Goal: Task Accomplishment & Management: Manage account settings

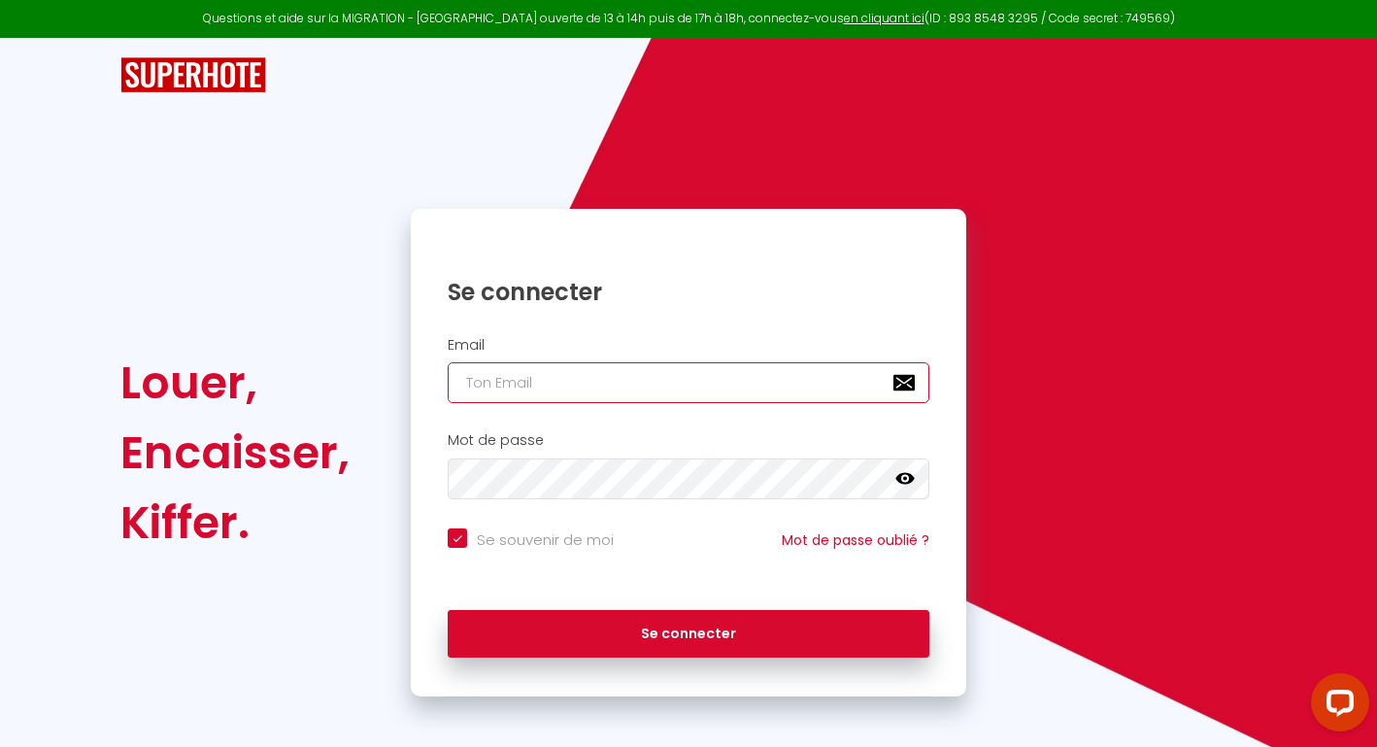
type input "[EMAIL_ADDRESS][DOMAIN_NAME]"
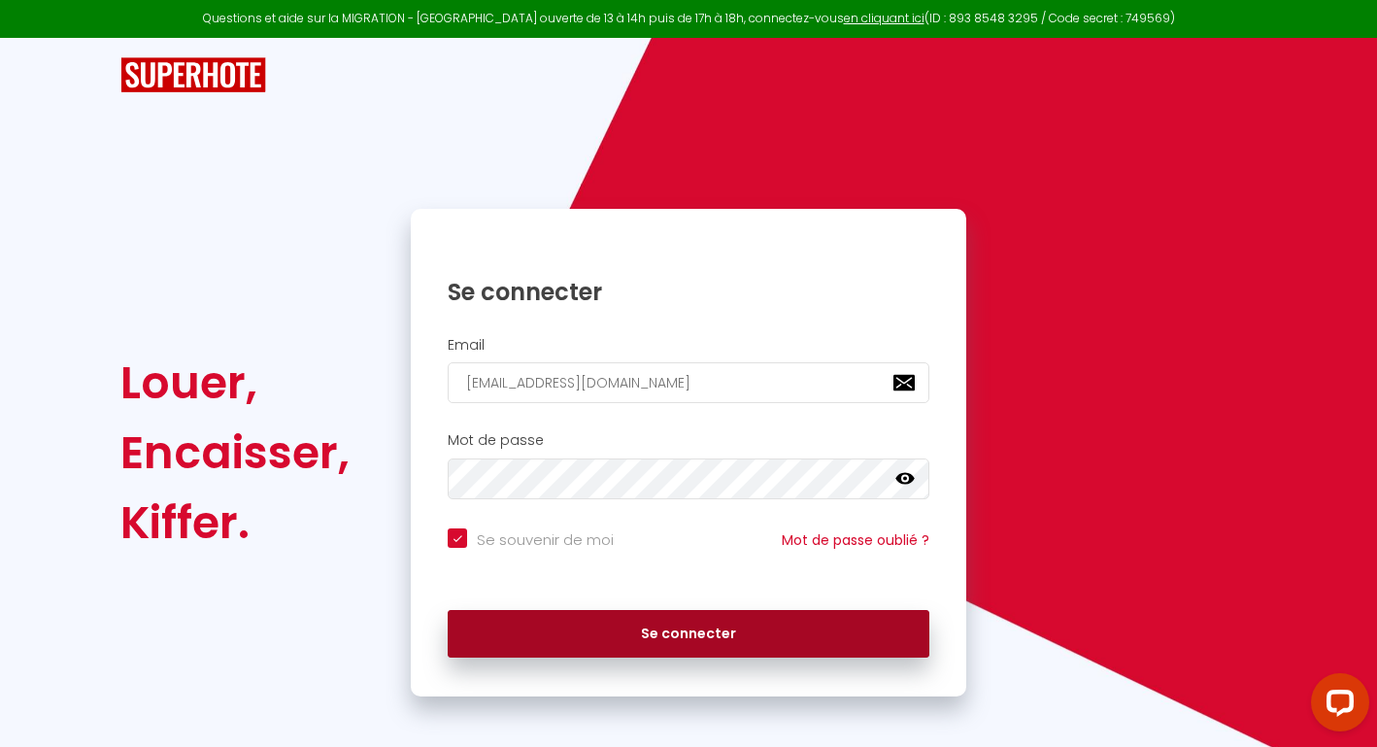
click at [692, 629] on button "Se connecter" at bounding box center [689, 634] width 482 height 49
checkbox input "true"
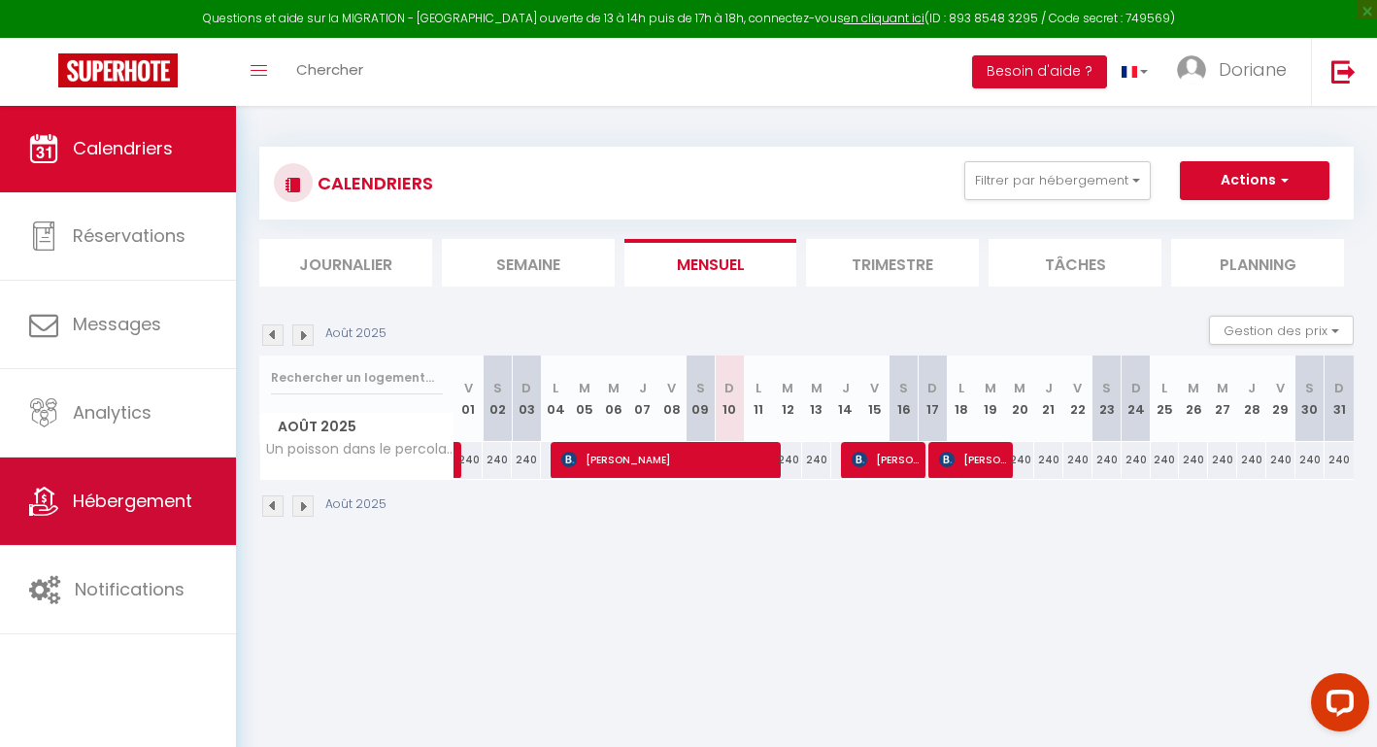
click at [131, 509] on span "Hébergement" at bounding box center [132, 500] width 119 height 24
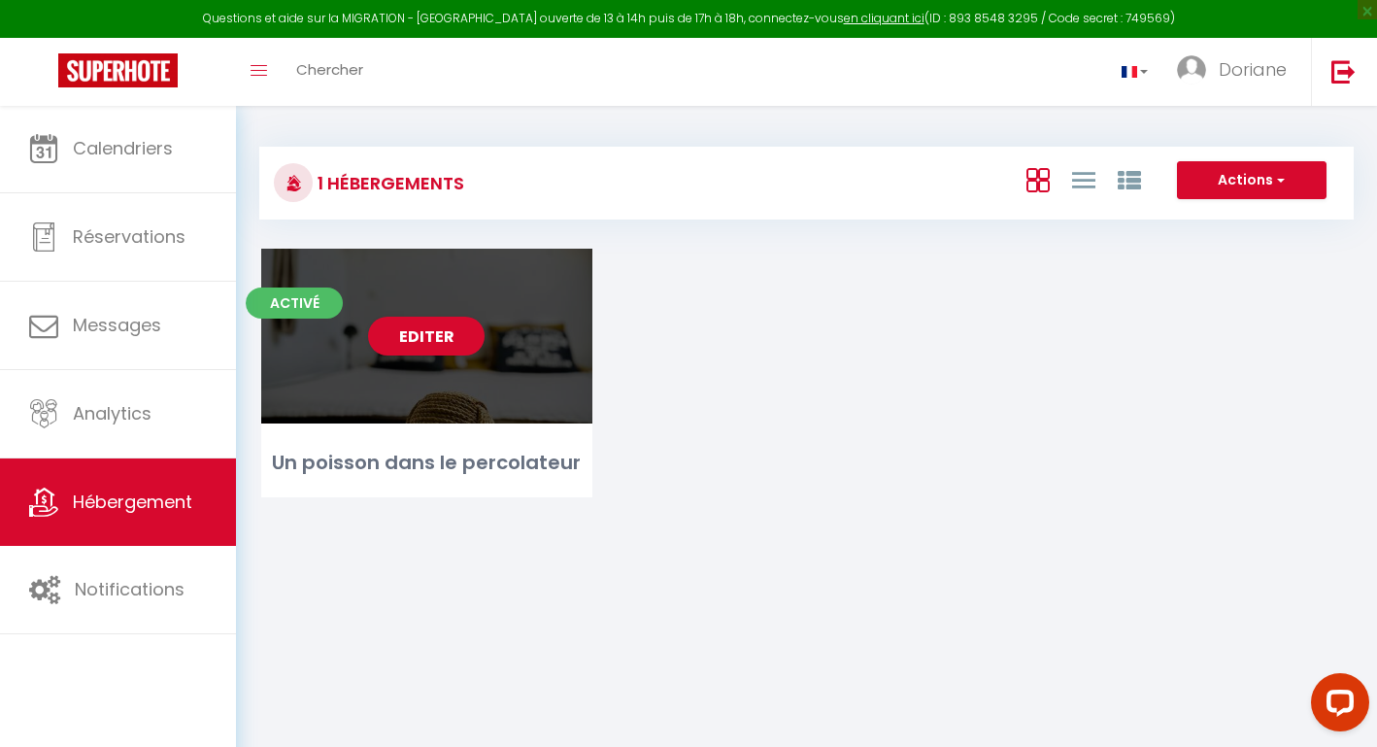
click at [492, 393] on div "Editer" at bounding box center [426, 336] width 331 height 175
select select "3"
select select "2"
select select "1"
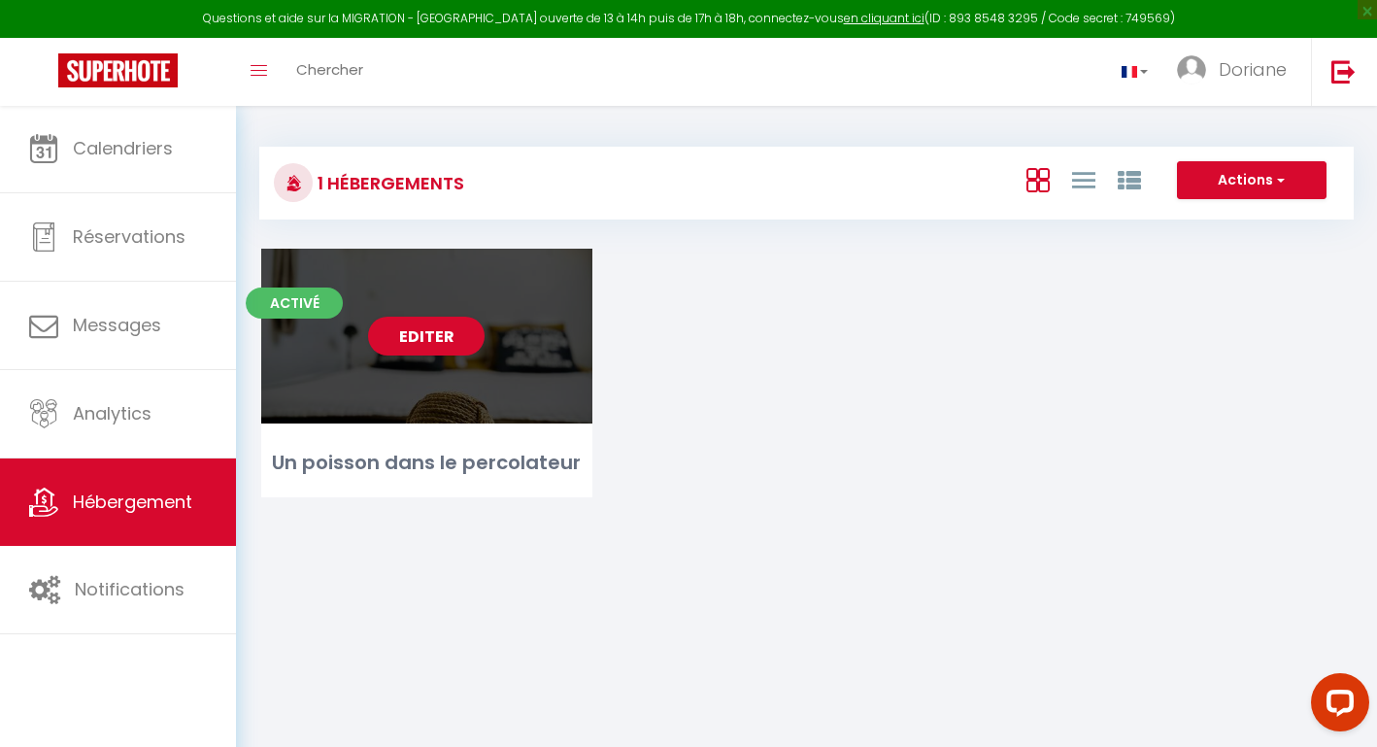
select select "28"
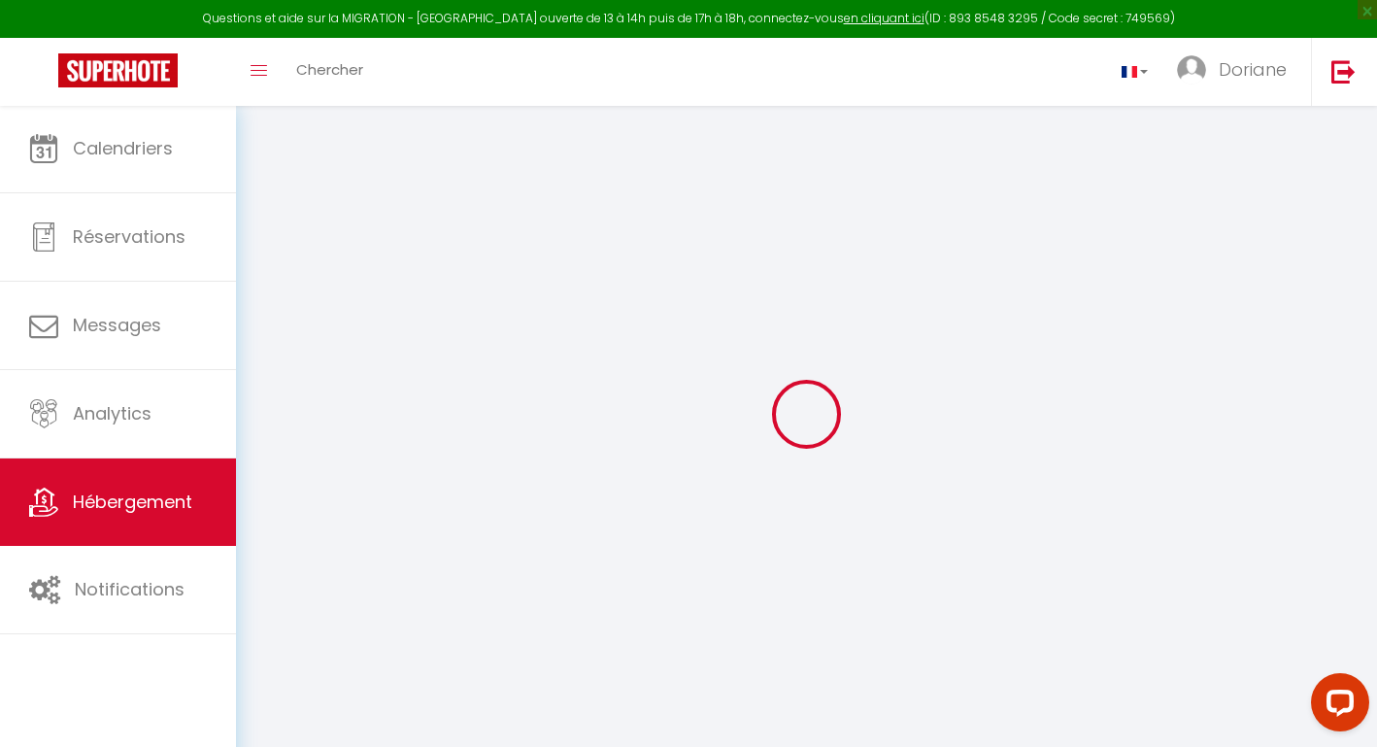
select select
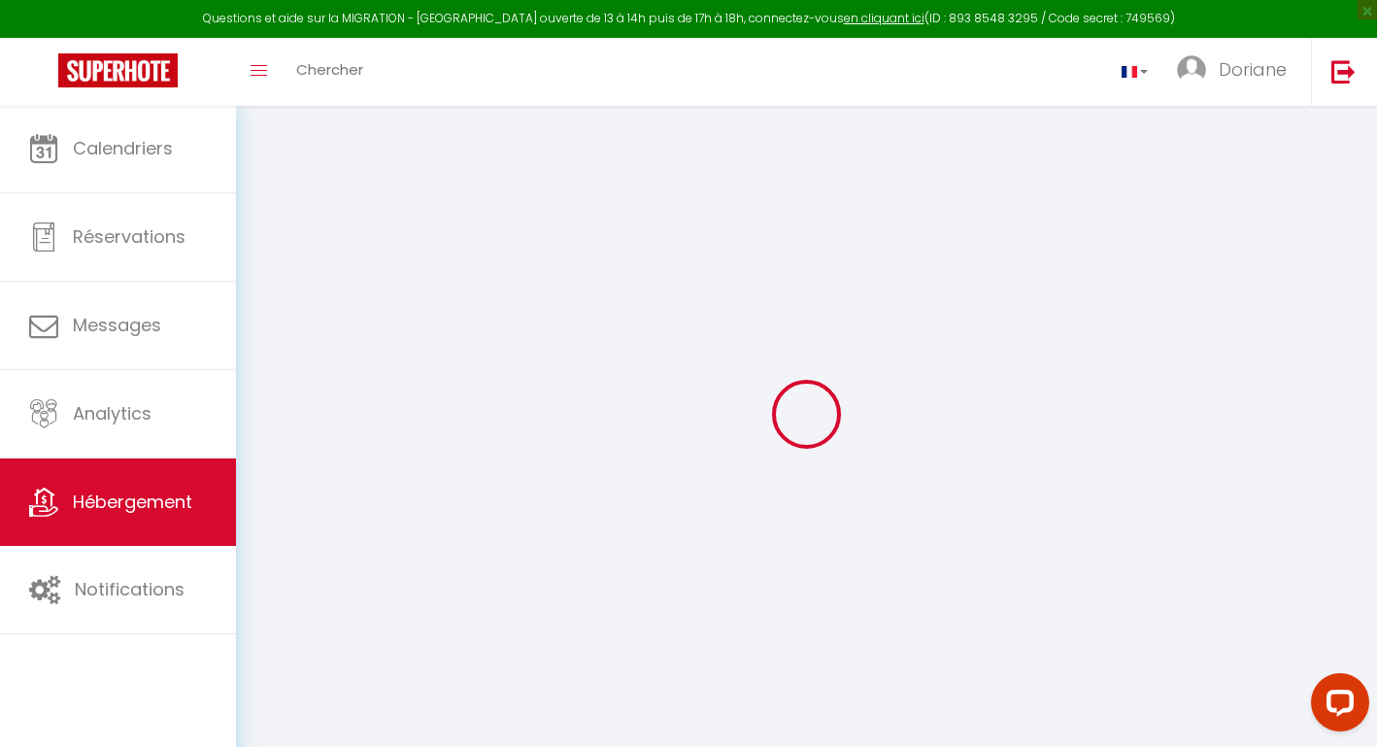
select select
checkbox input "false"
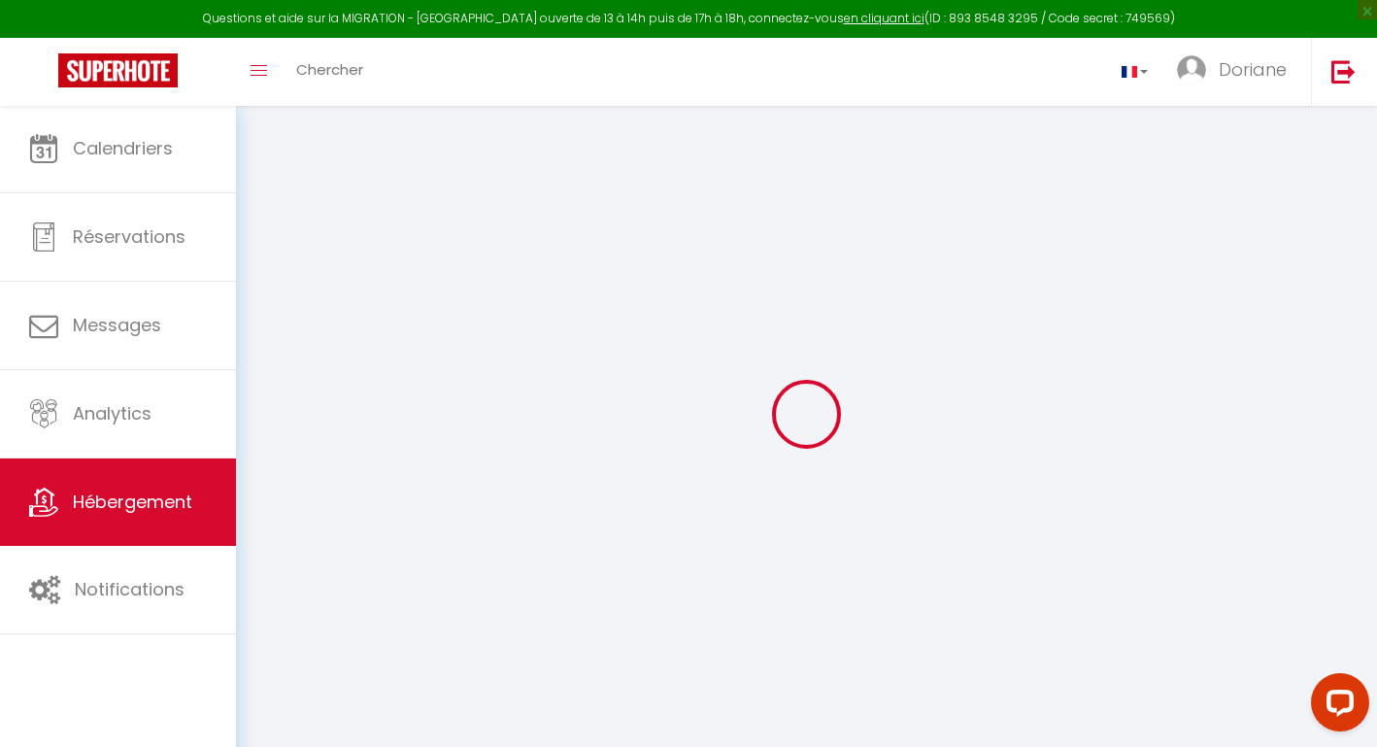
select select
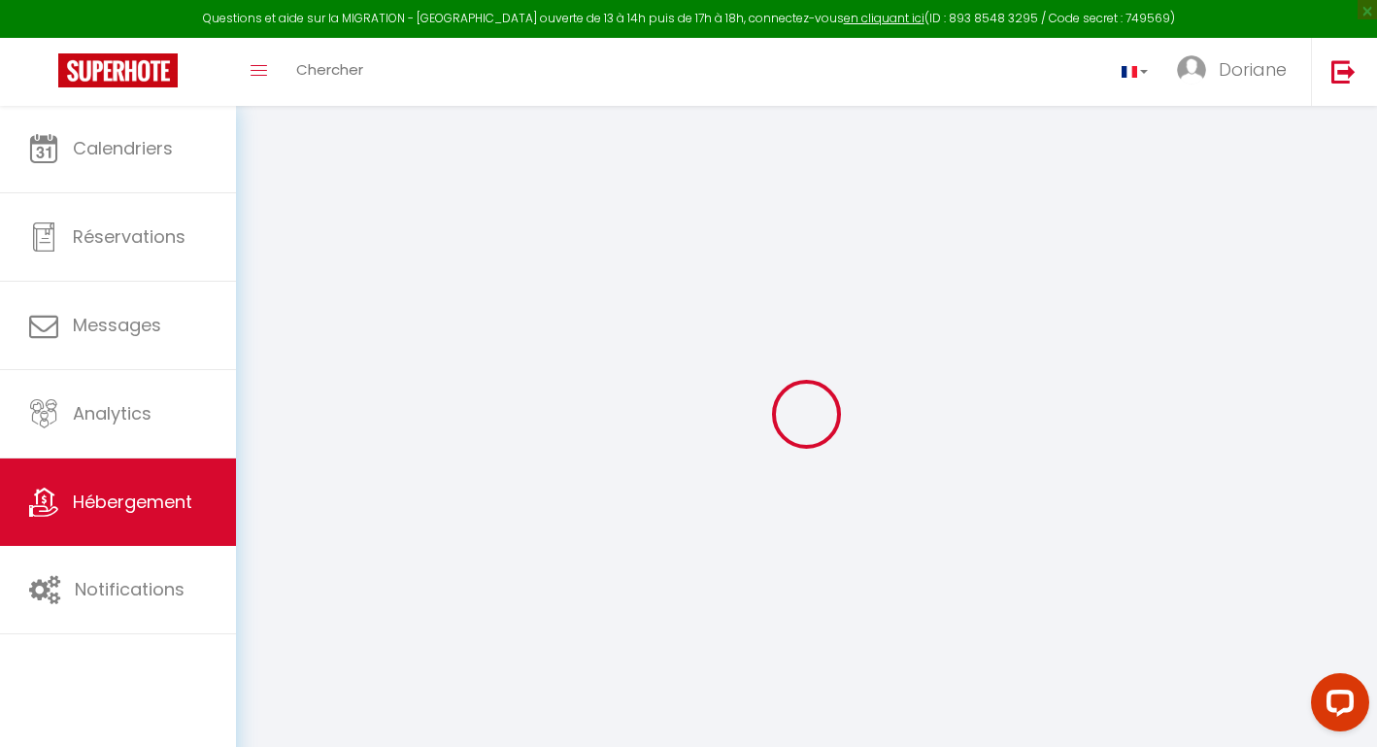
select select
checkbox input "false"
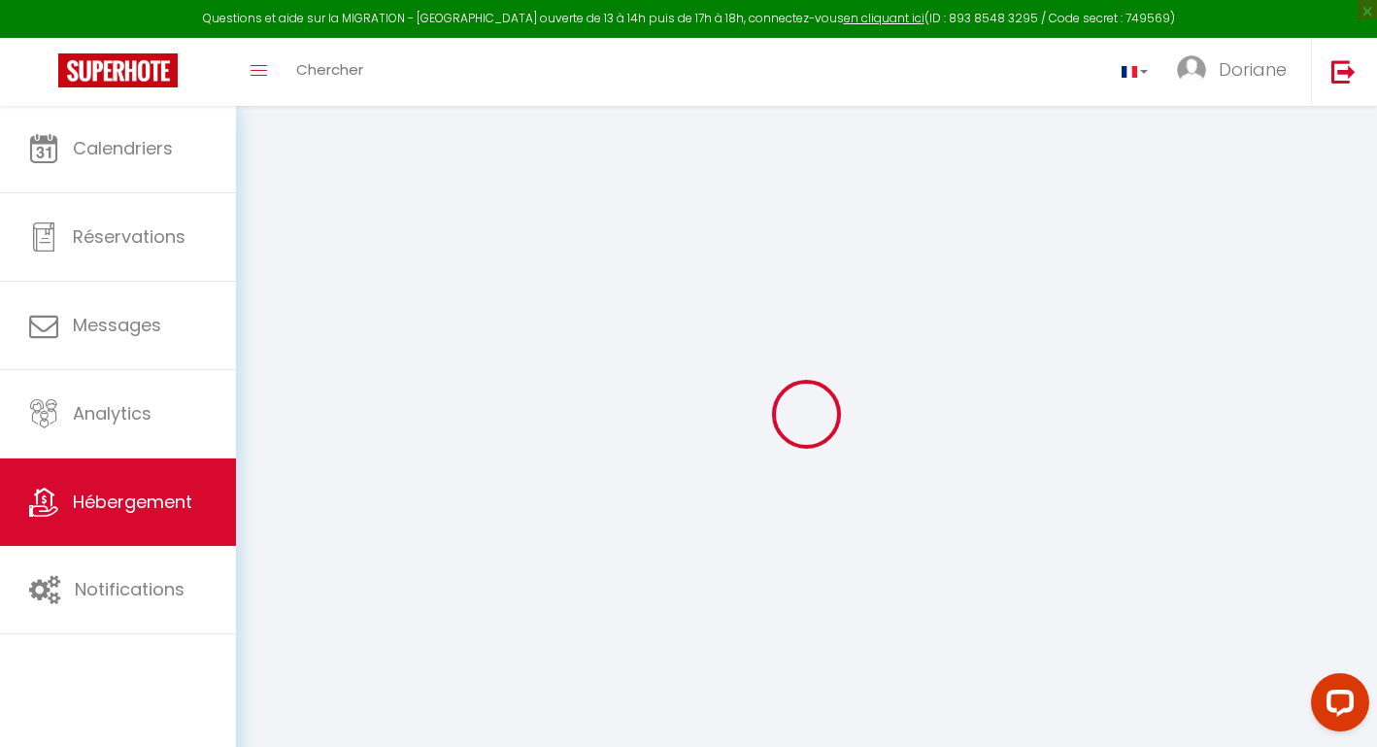
checkbox input "false"
select select
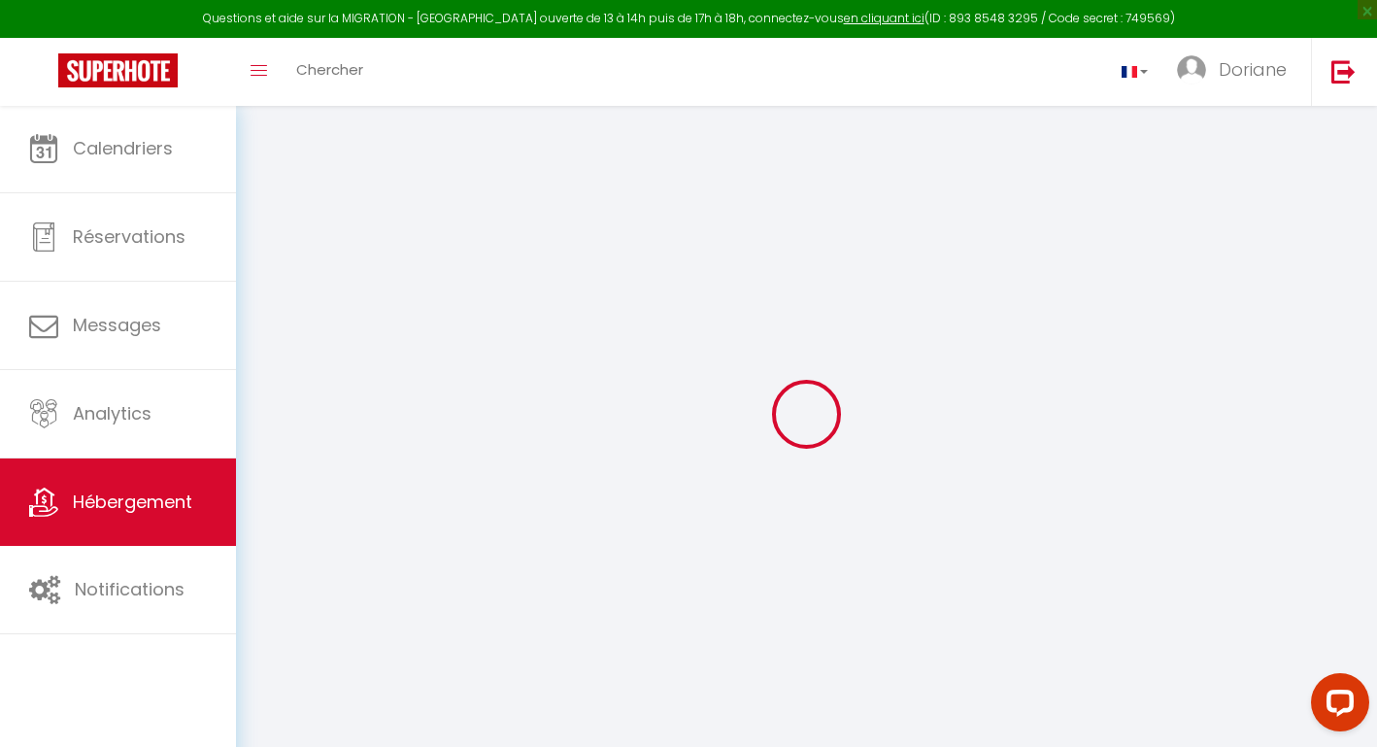
select select
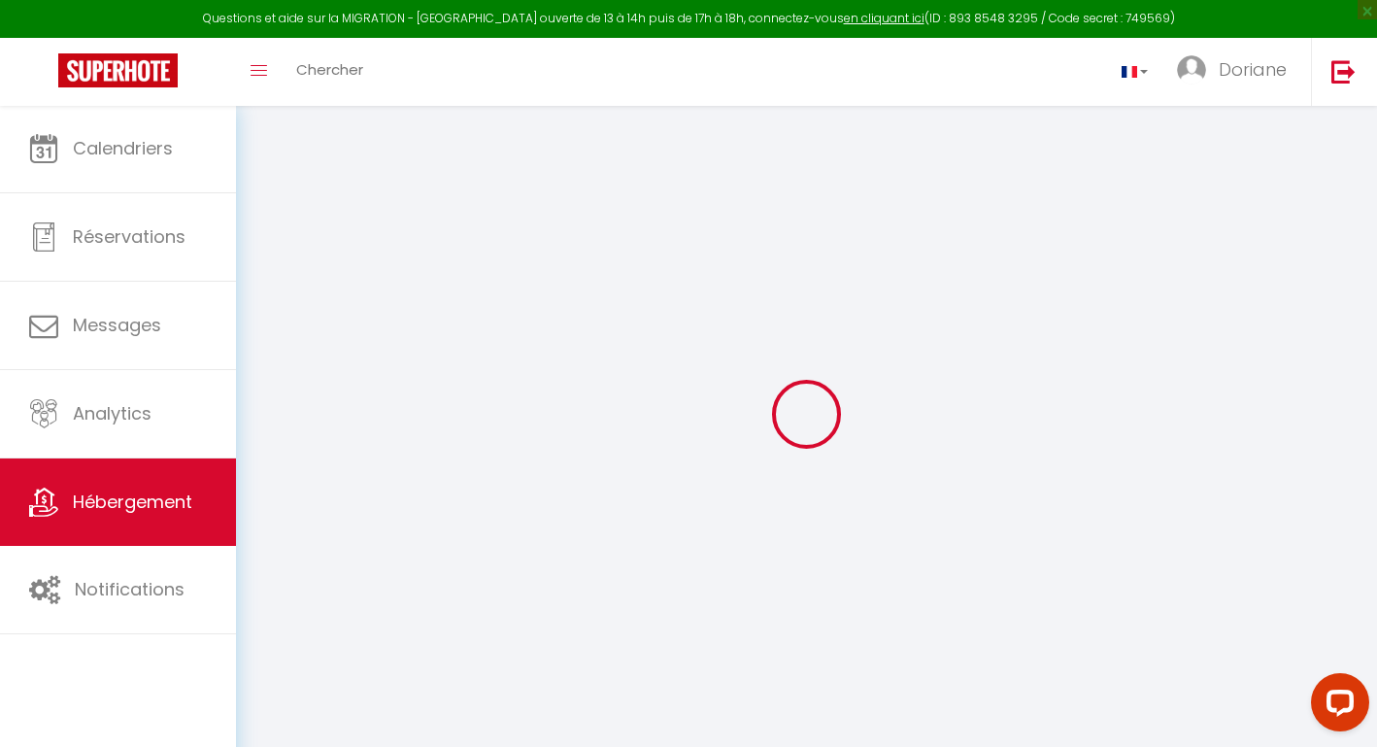
checkbox input "false"
select select
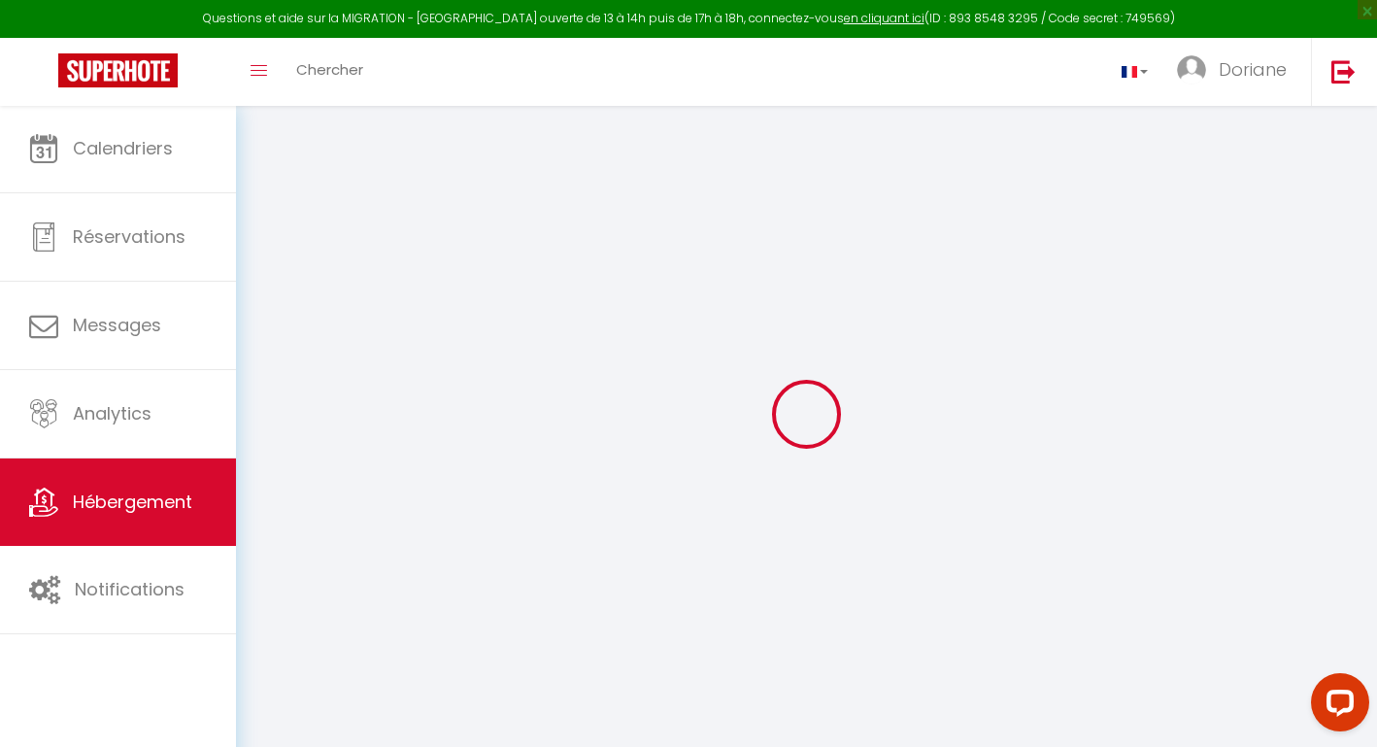
select select
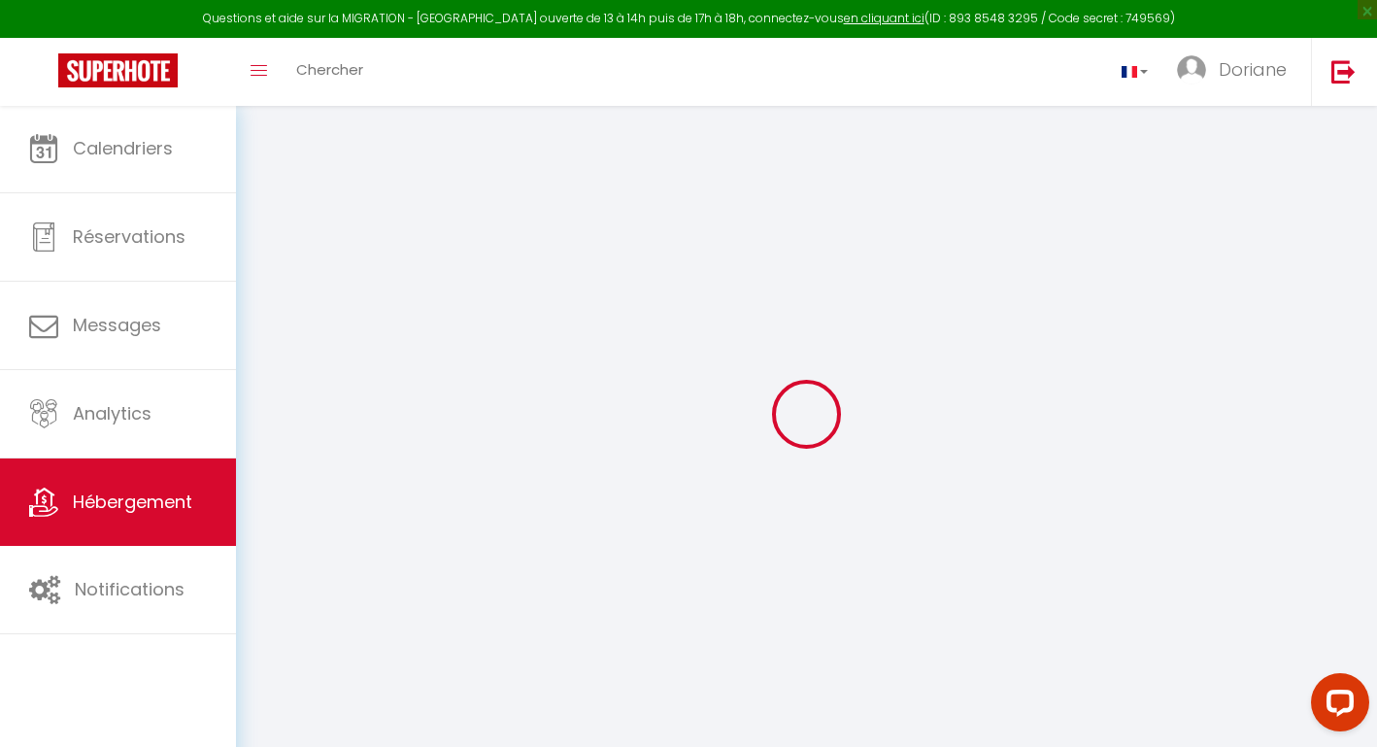
select select
checkbox input "false"
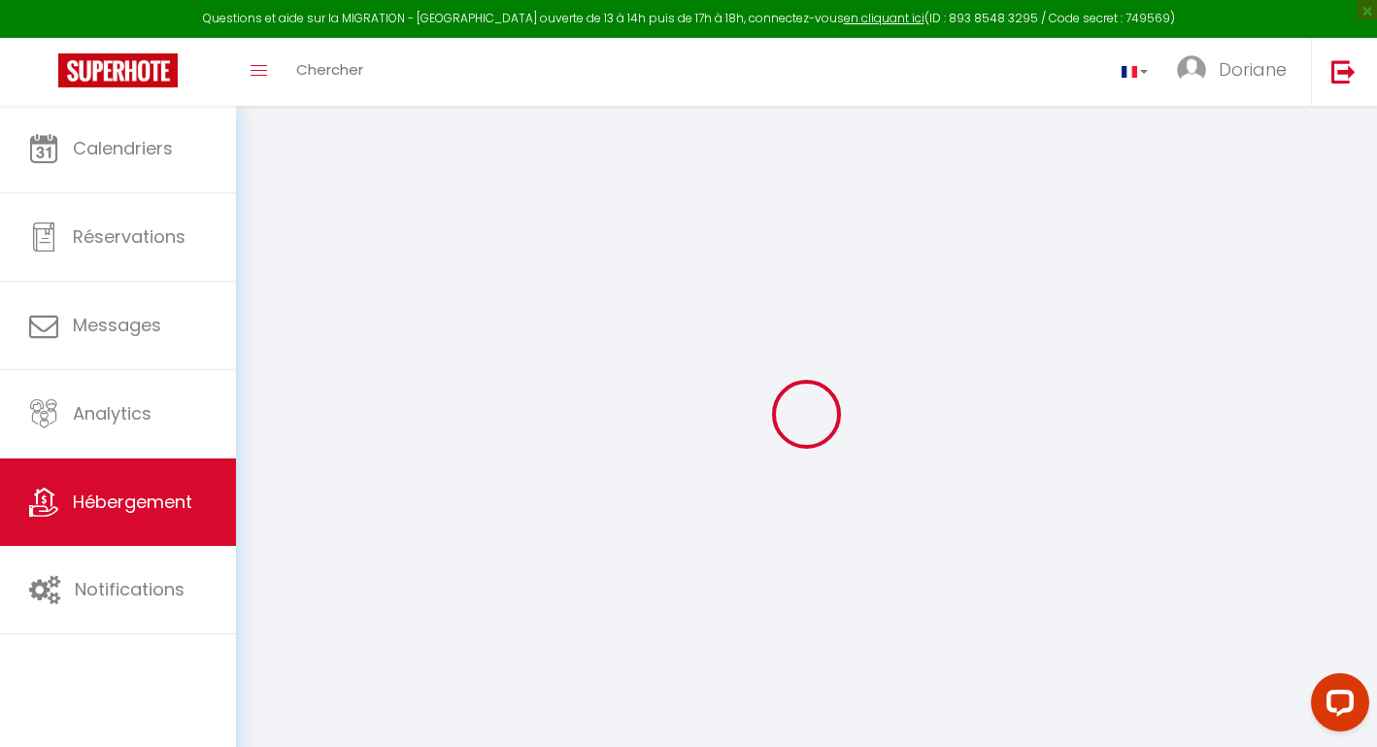
checkbox input "false"
select select
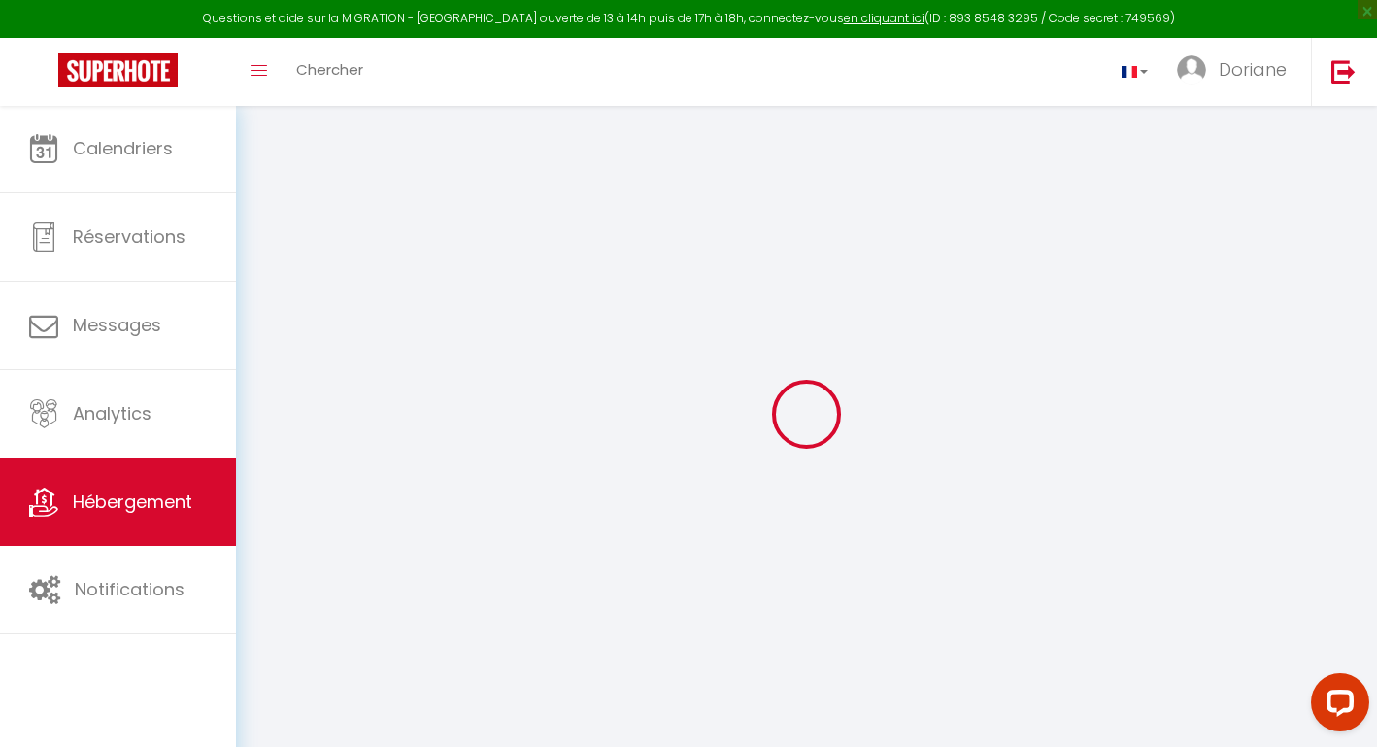
select select
checkbox input "false"
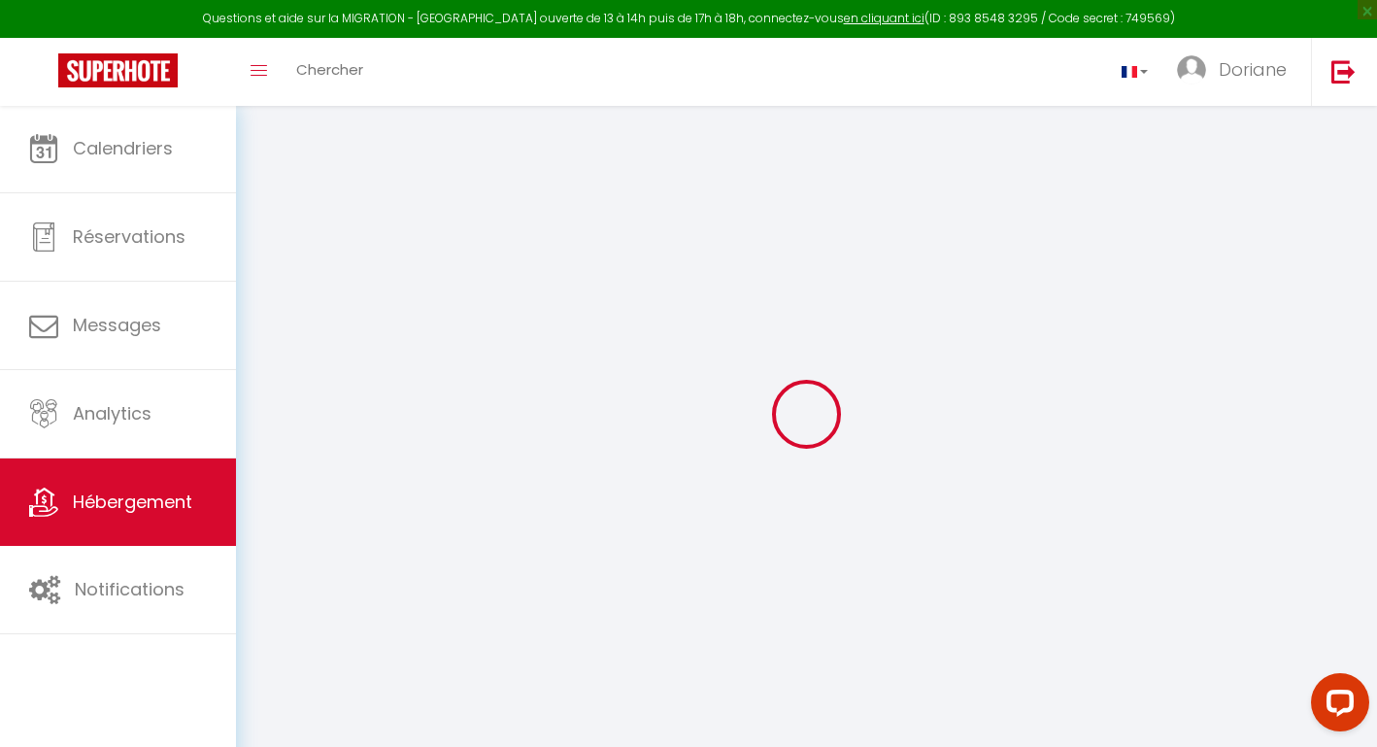
checkbox input "false"
select select
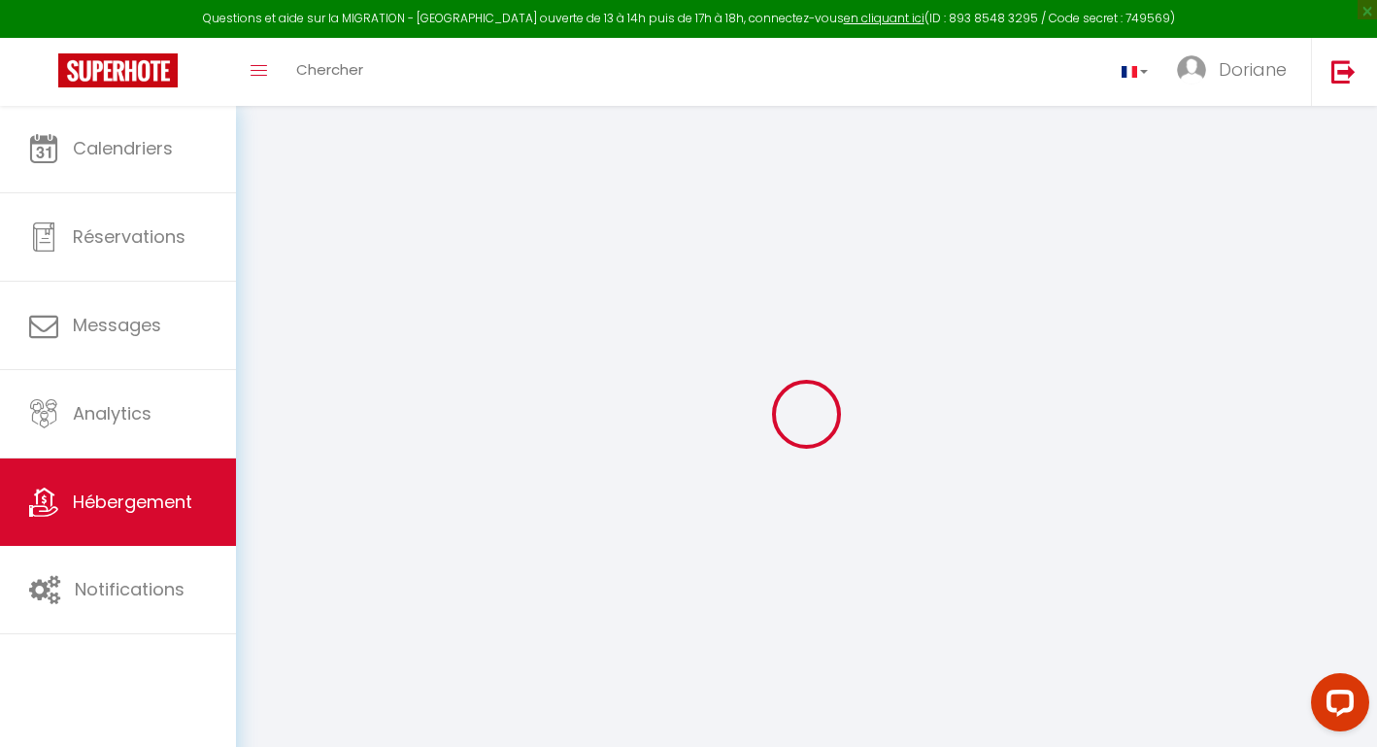
type input "Un poisson dans le percolateur"
type input "Doriane"
select select "6"
select select "3"
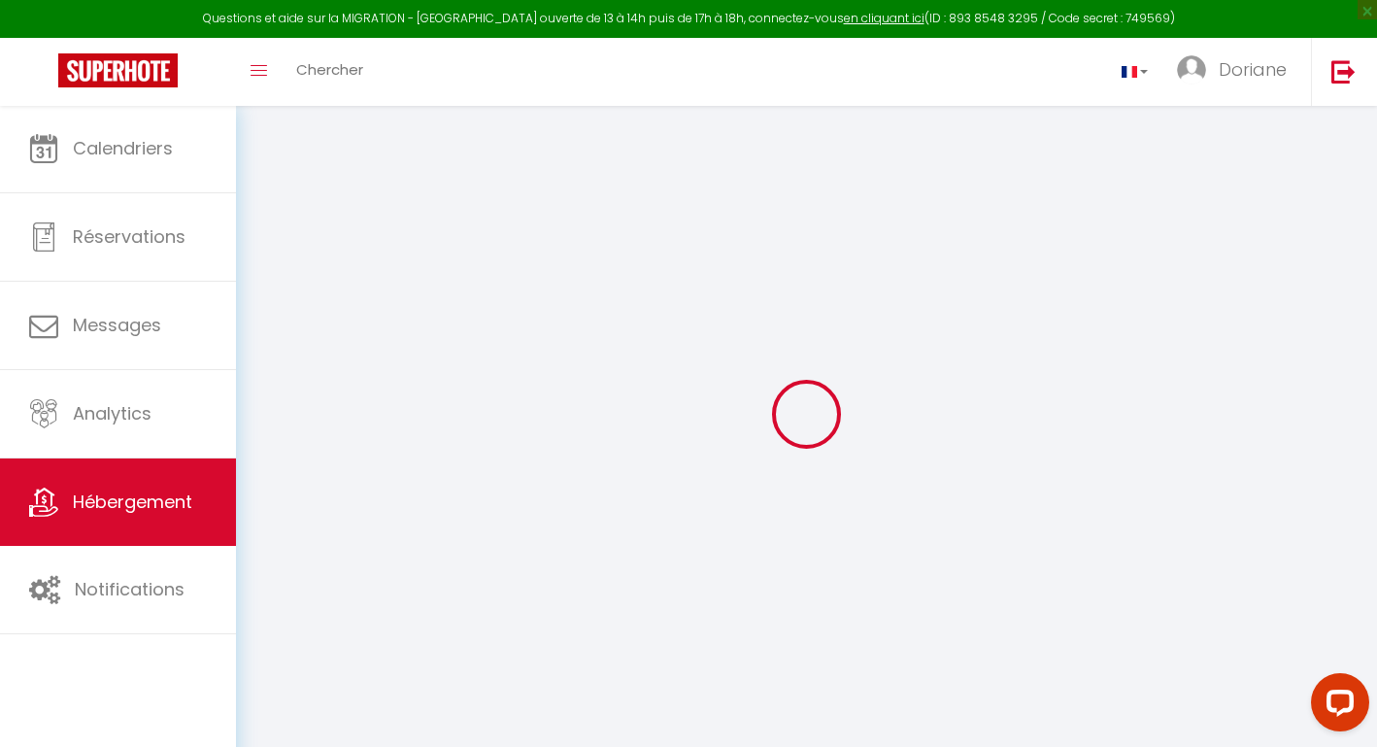
type input "240"
type input "130"
type input "300"
select select
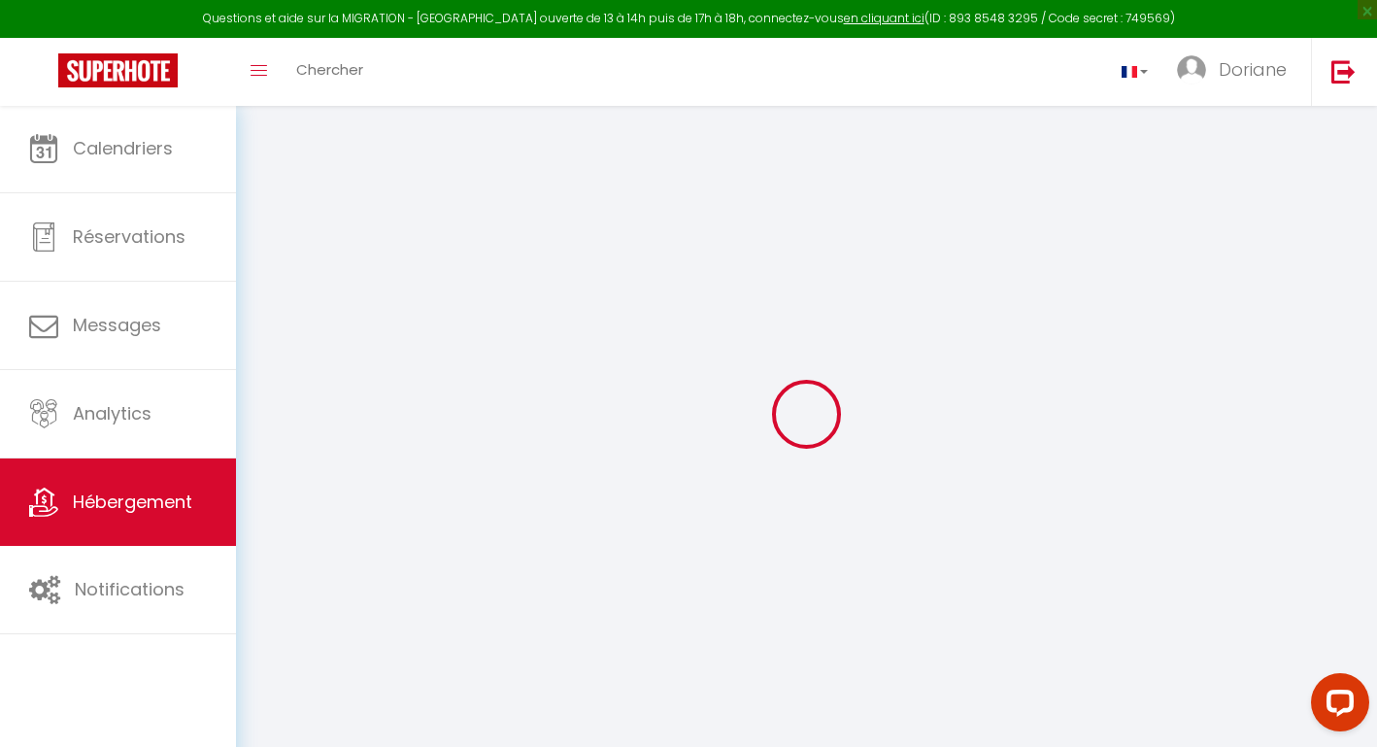
select select
type input "[STREET_ADDRESS]"
type input "14520"
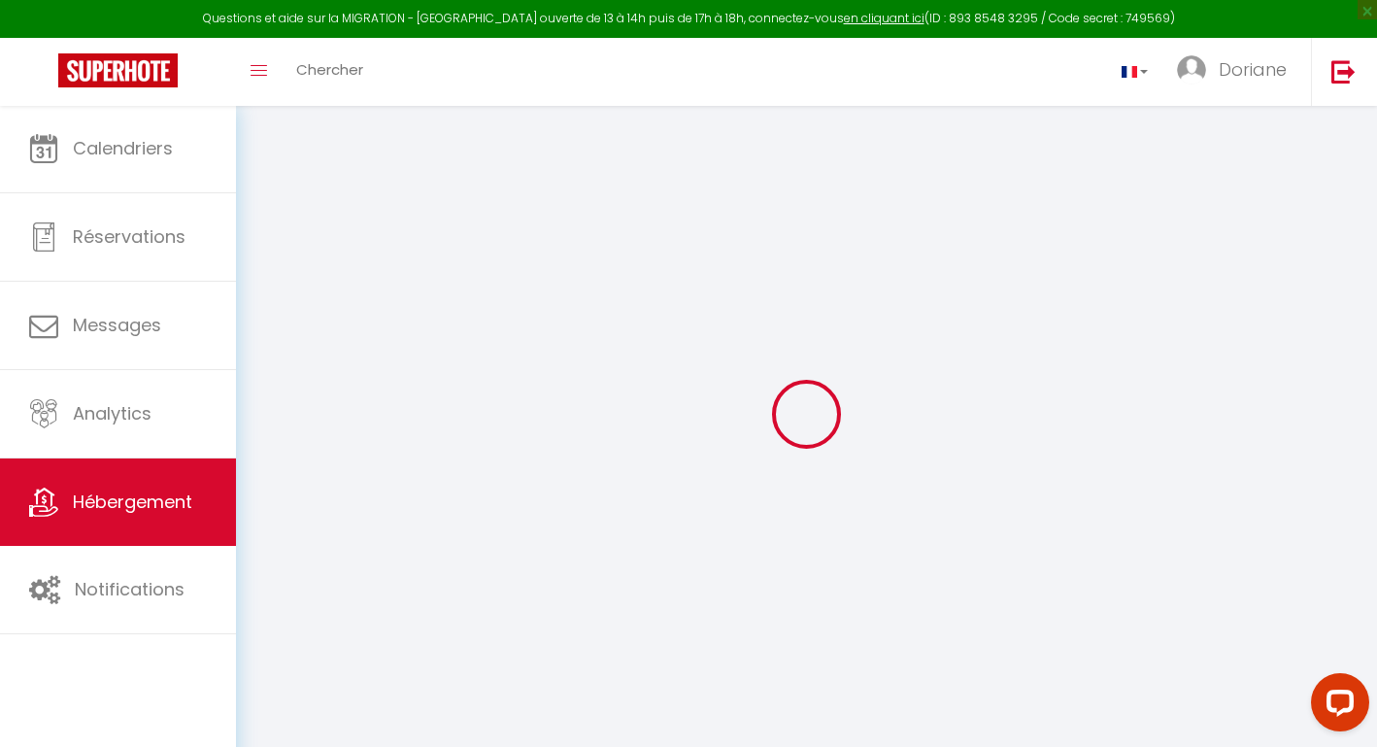
type input "Port-en-Bessin-Huppain"
type input "[EMAIL_ADDRESS][DOMAIN_NAME]"
select select
checkbox input "false"
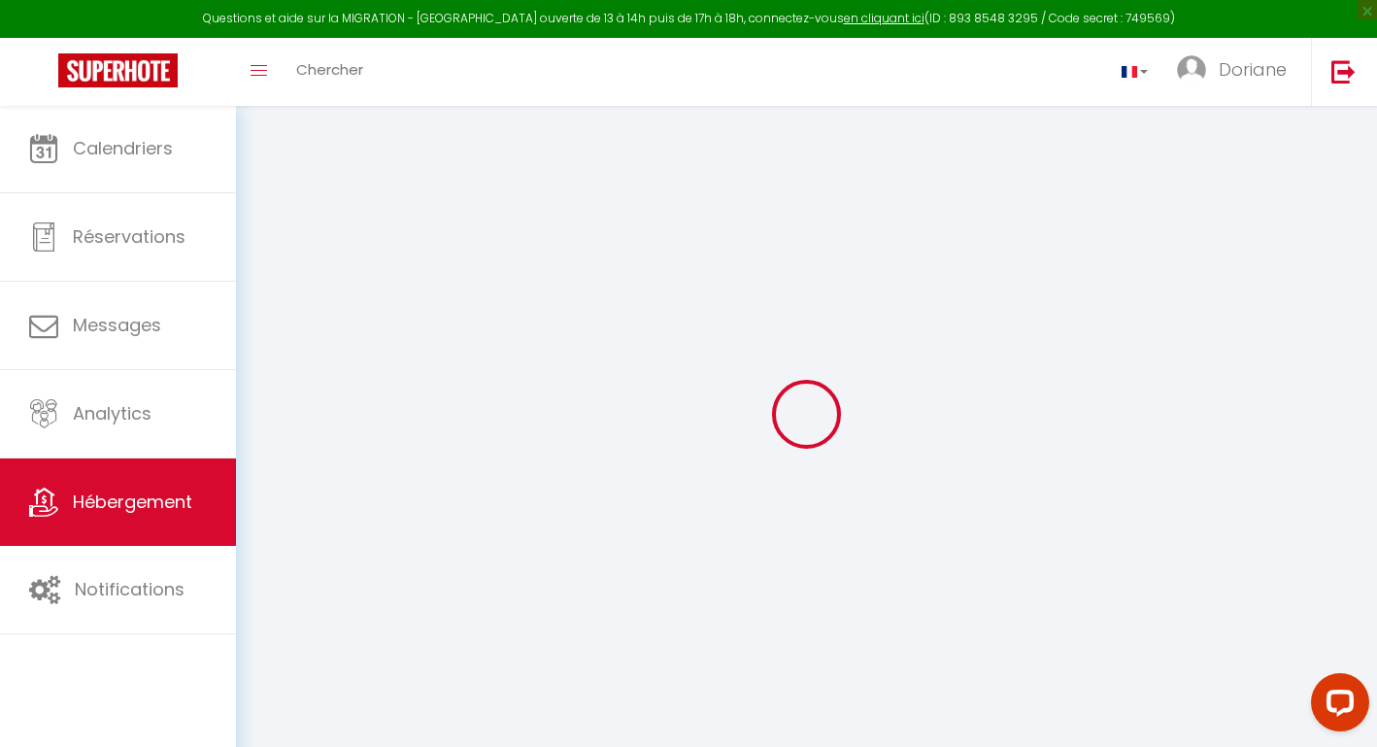
checkbox input "false"
select select
type input "0"
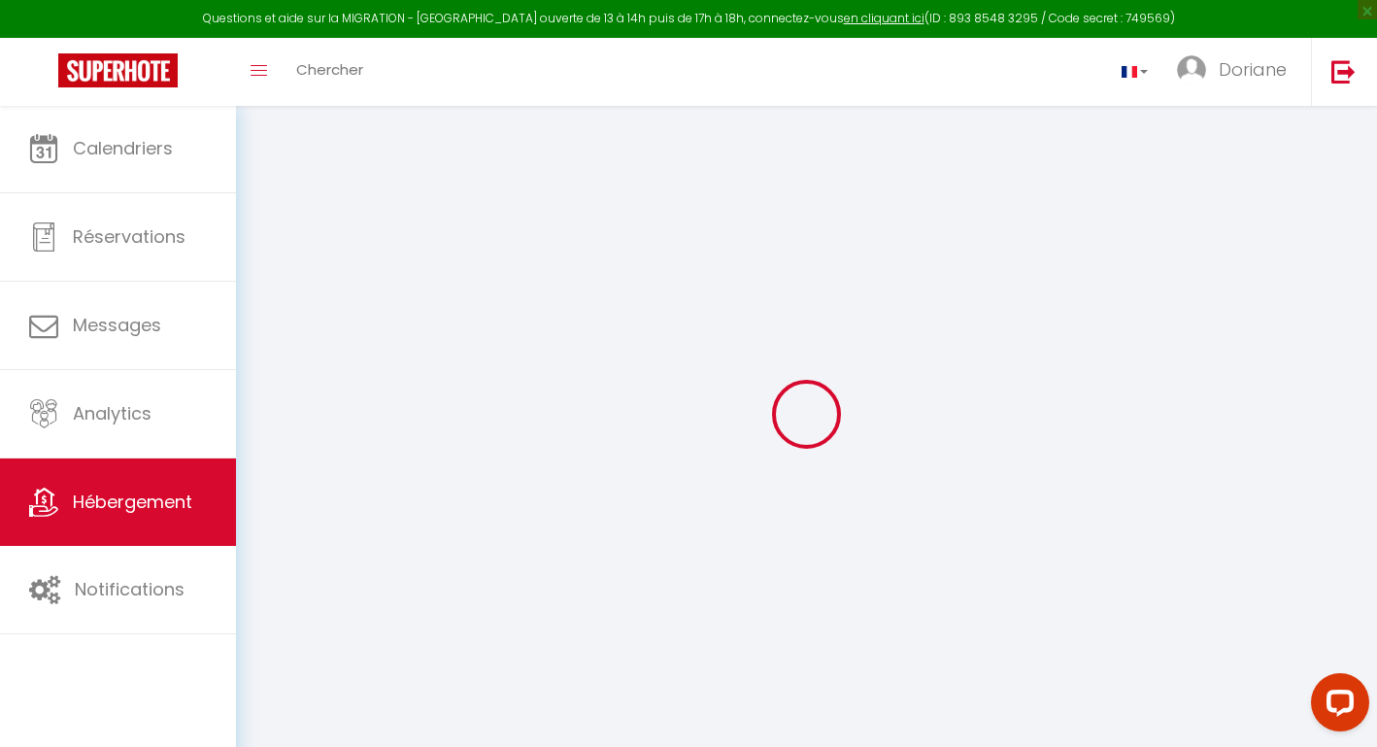
type input "0"
select select
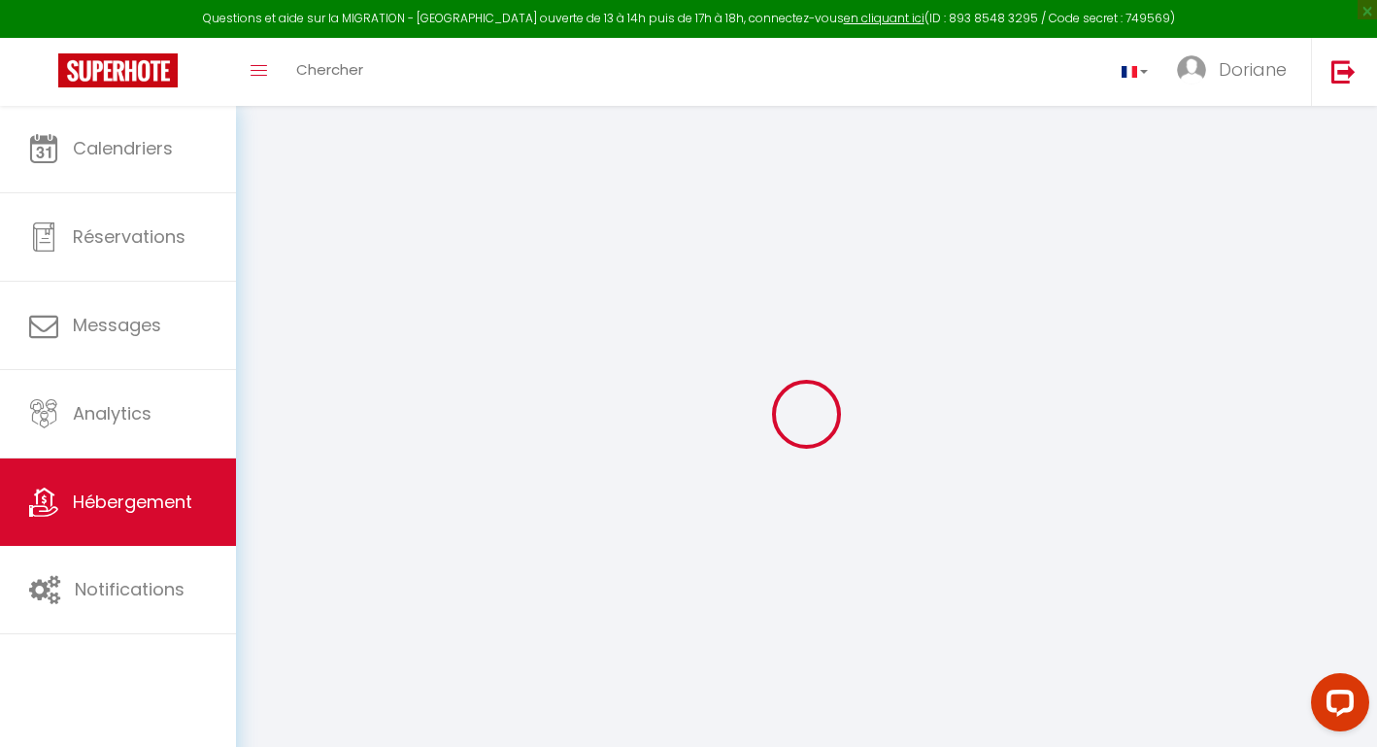
select select
checkbox input "false"
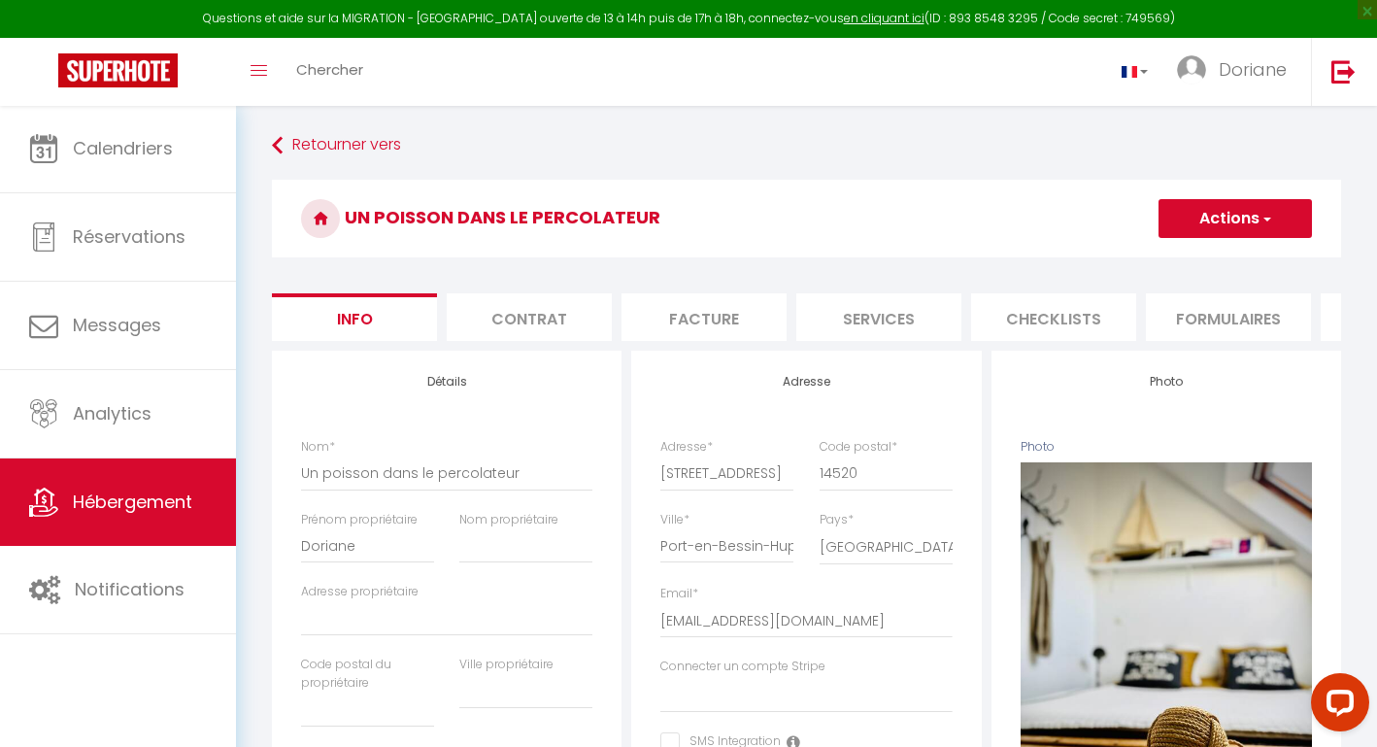
select select
checkbox input "false"
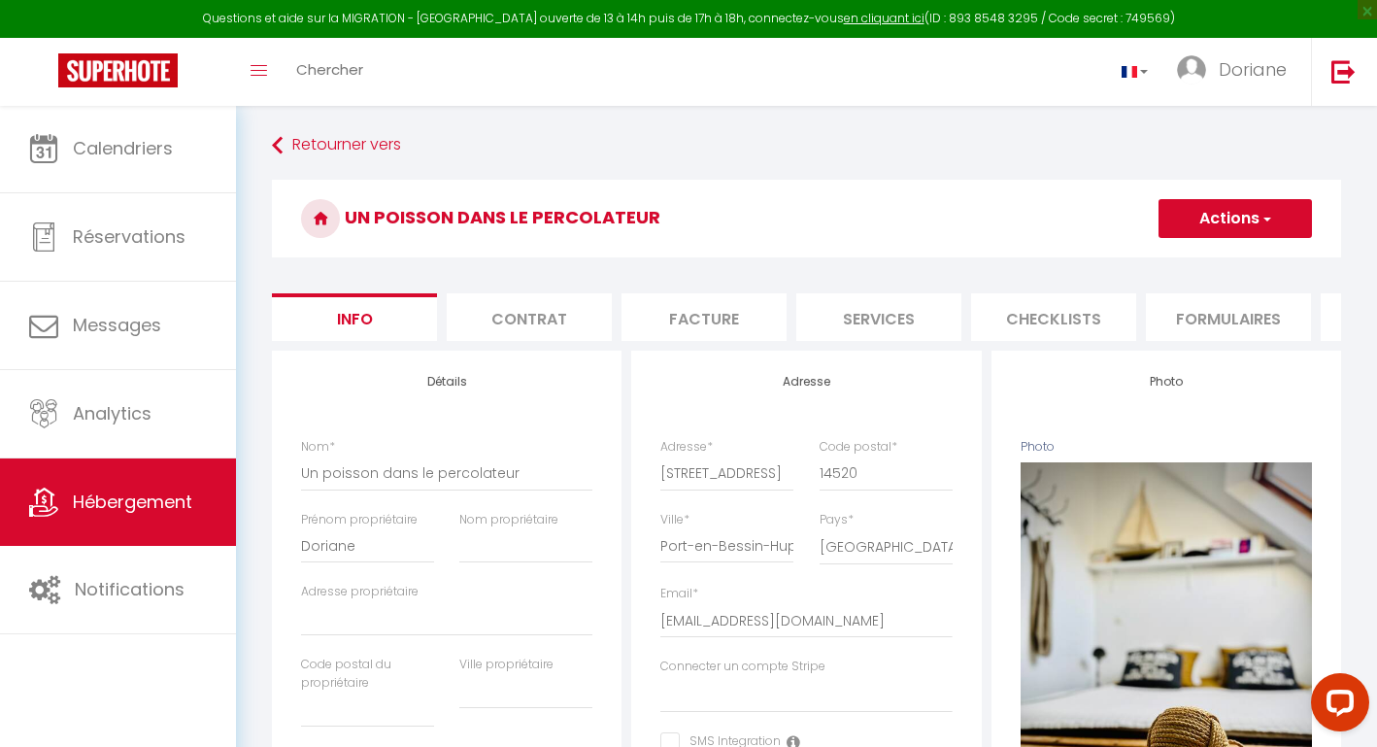
checkbox input "false"
select select
checkbox input "false"
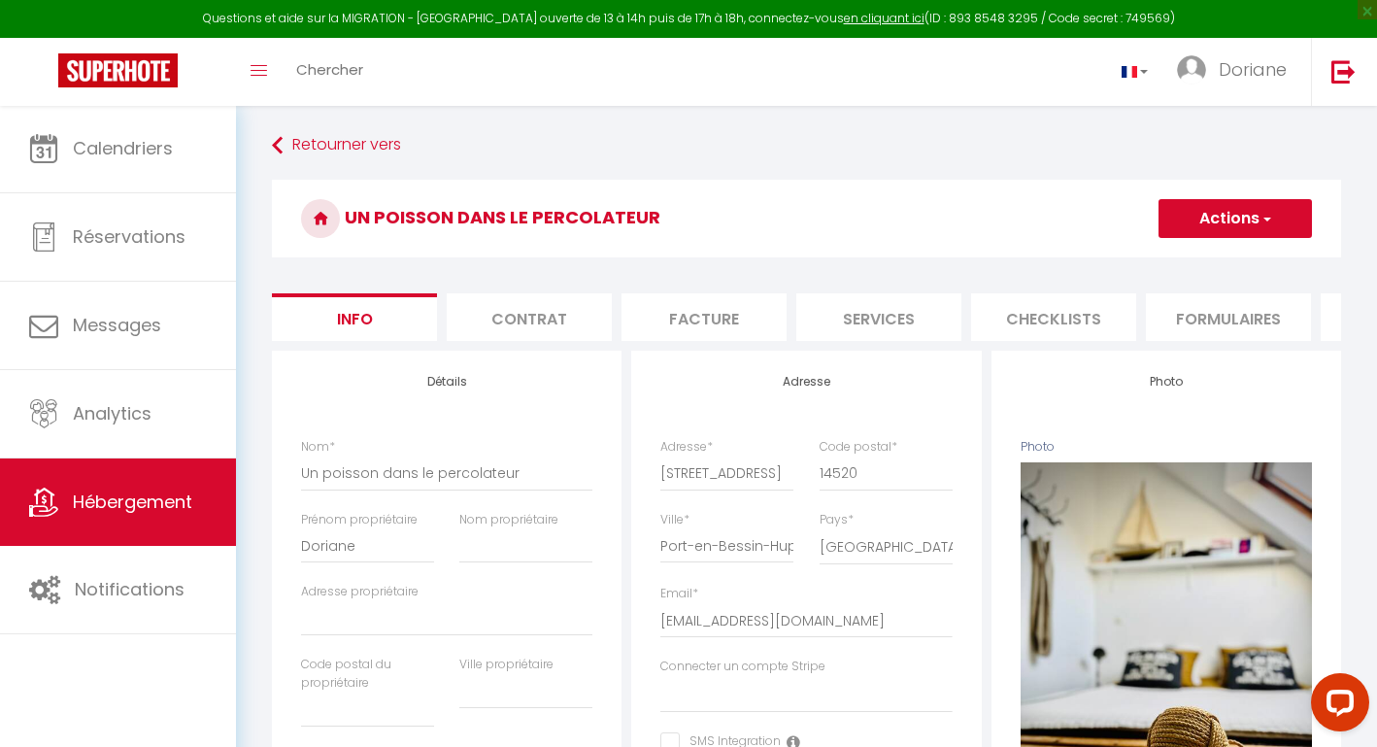
checkbox input "false"
click at [688, 328] on li "Facture" at bounding box center [704, 317] width 165 height 48
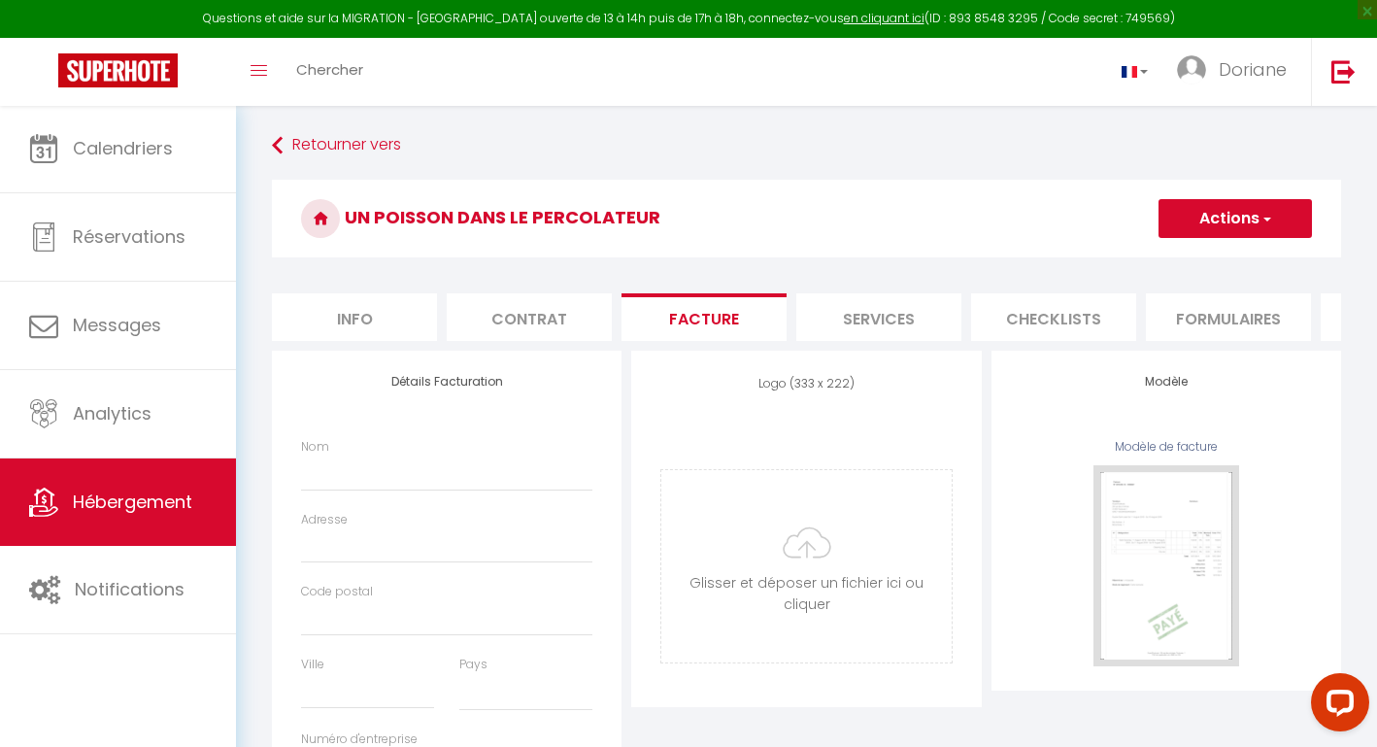
select select
click at [525, 340] on li "Contrat" at bounding box center [529, 317] width 165 height 48
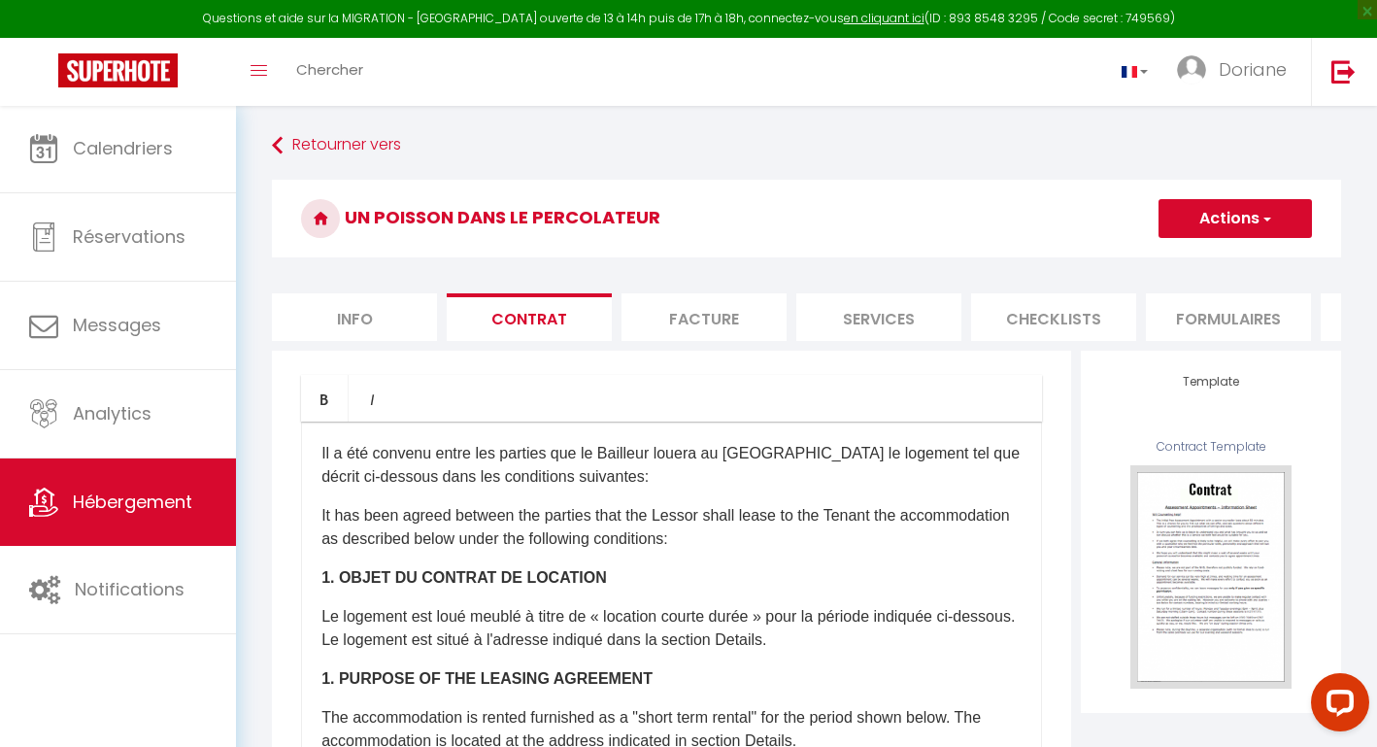
click at [867, 319] on li "Services" at bounding box center [878, 317] width 165 height 48
select select
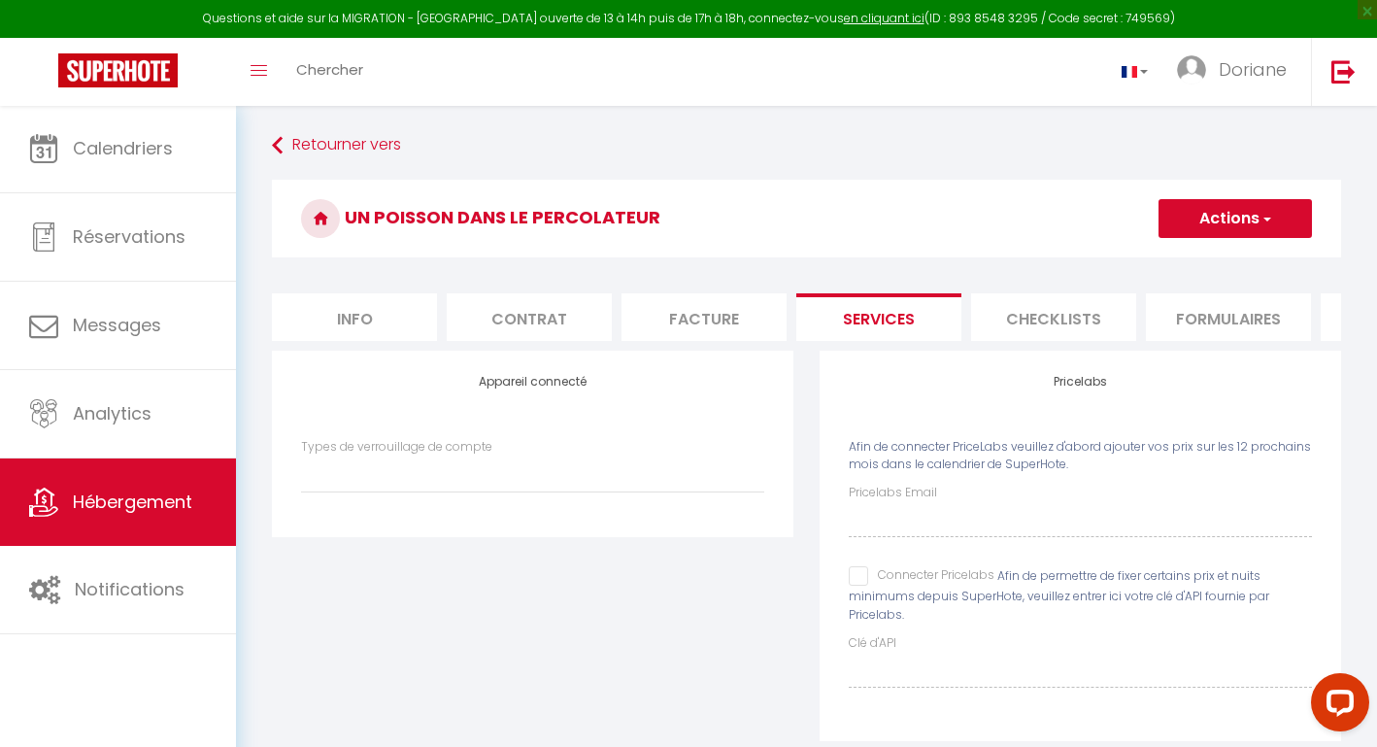
click at [1050, 317] on li "Checklists" at bounding box center [1053, 317] width 165 height 48
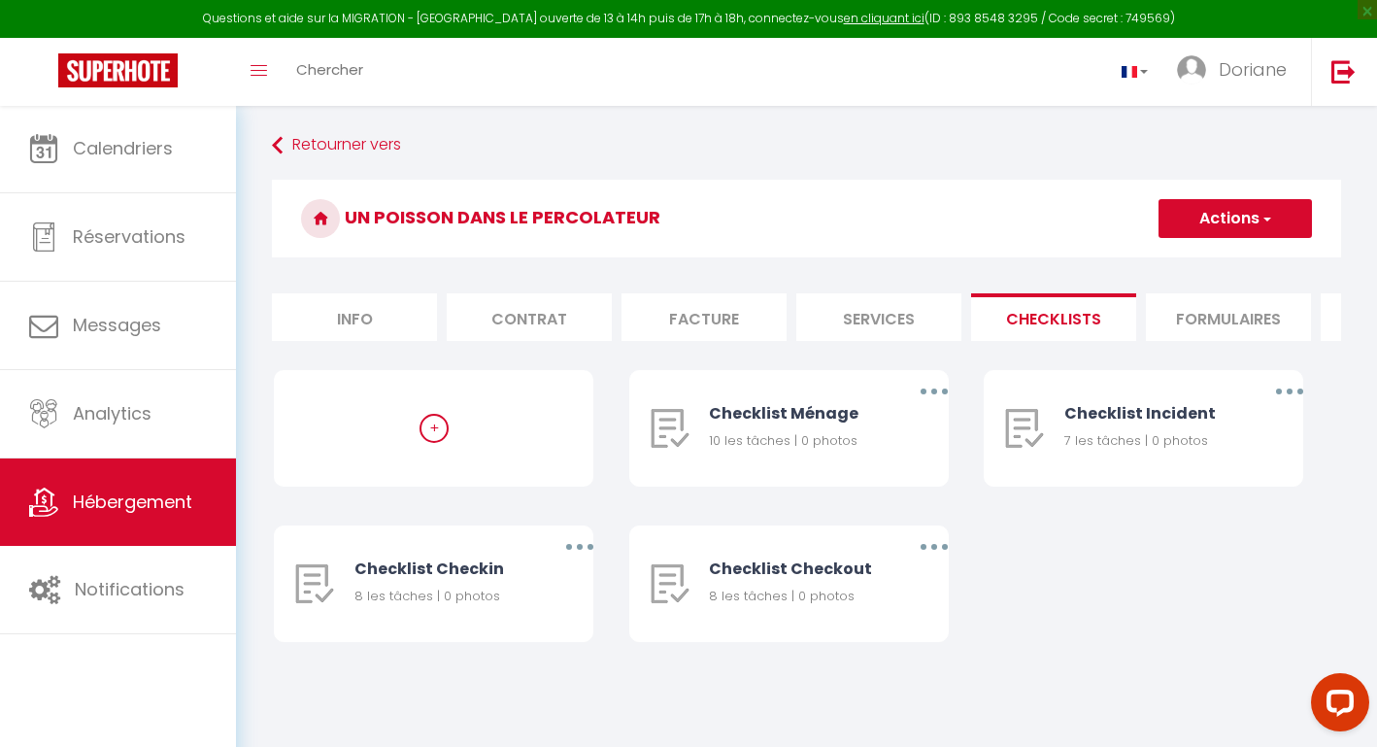
click at [1248, 308] on li "Formulaires" at bounding box center [1228, 317] width 165 height 48
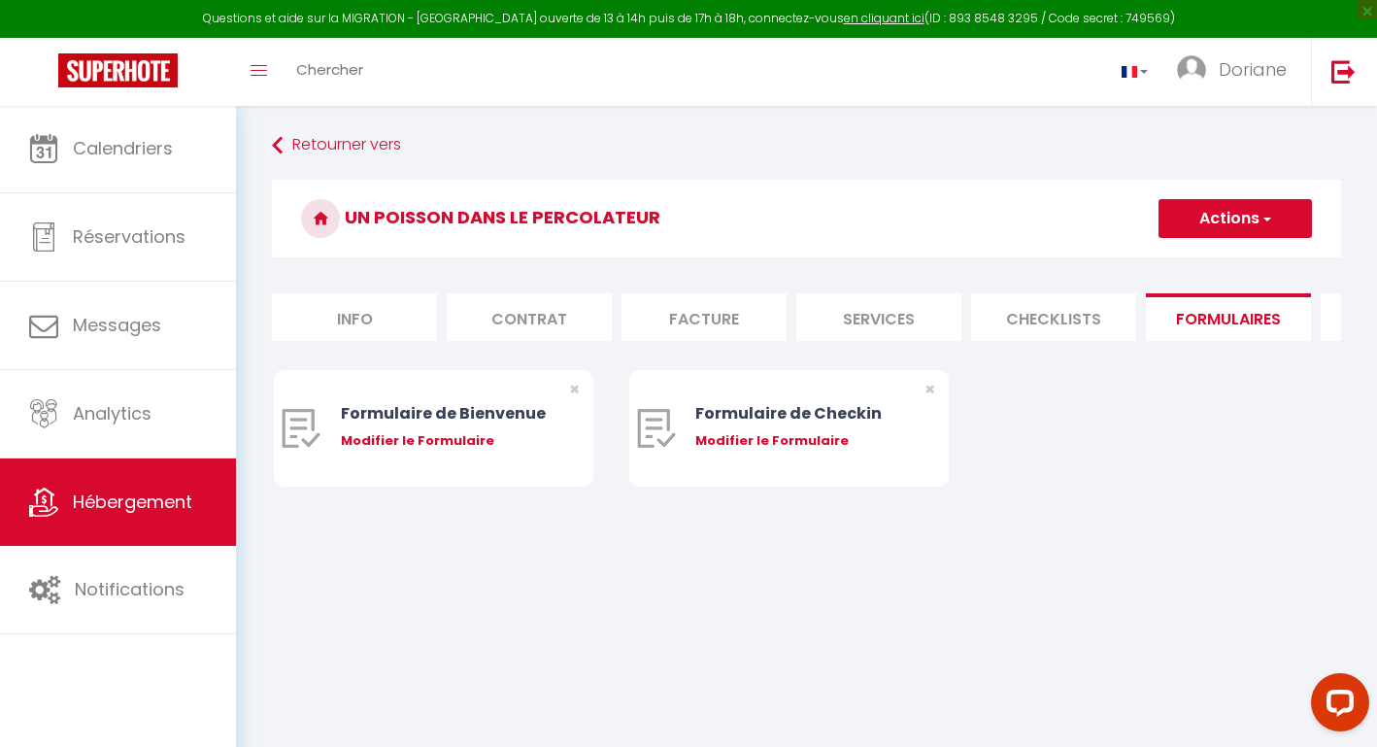
click at [376, 318] on li "Info" at bounding box center [354, 317] width 165 height 48
select select
checkbox input "false"
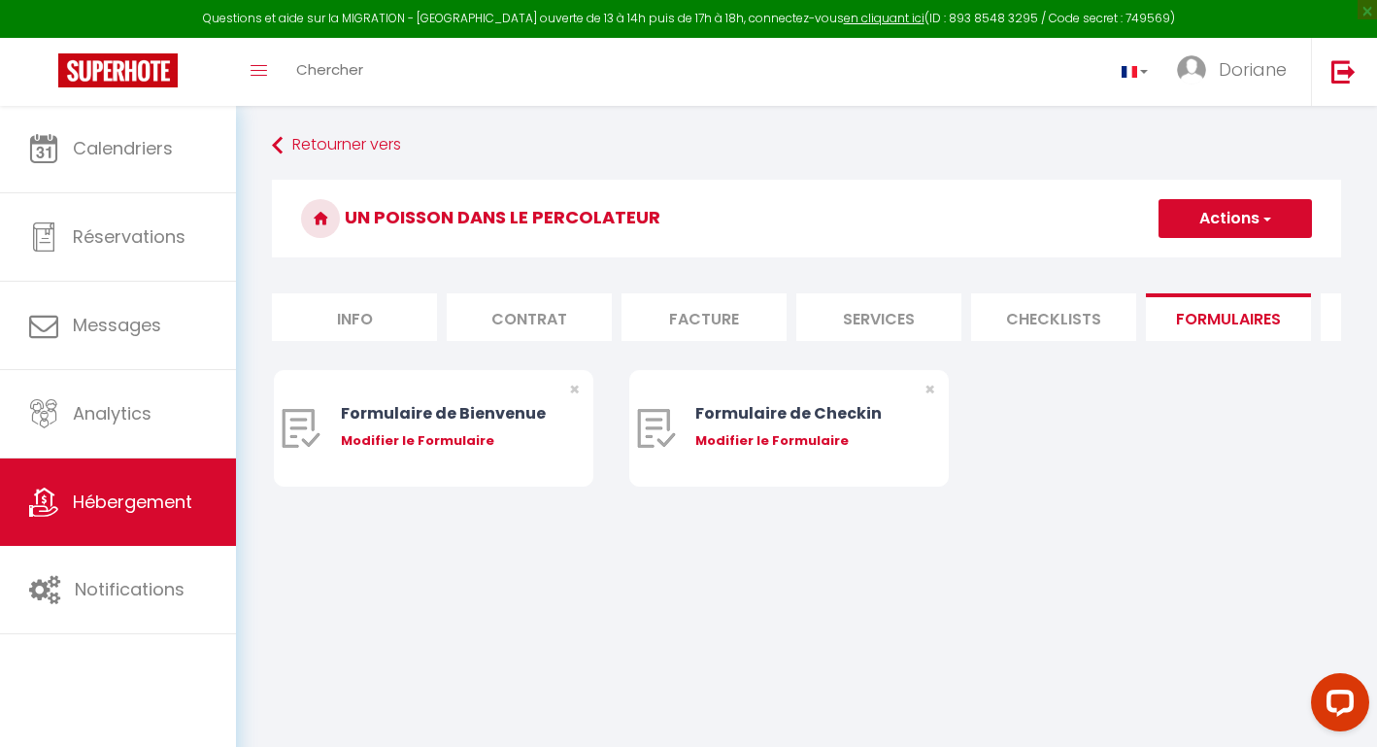
checkbox input "false"
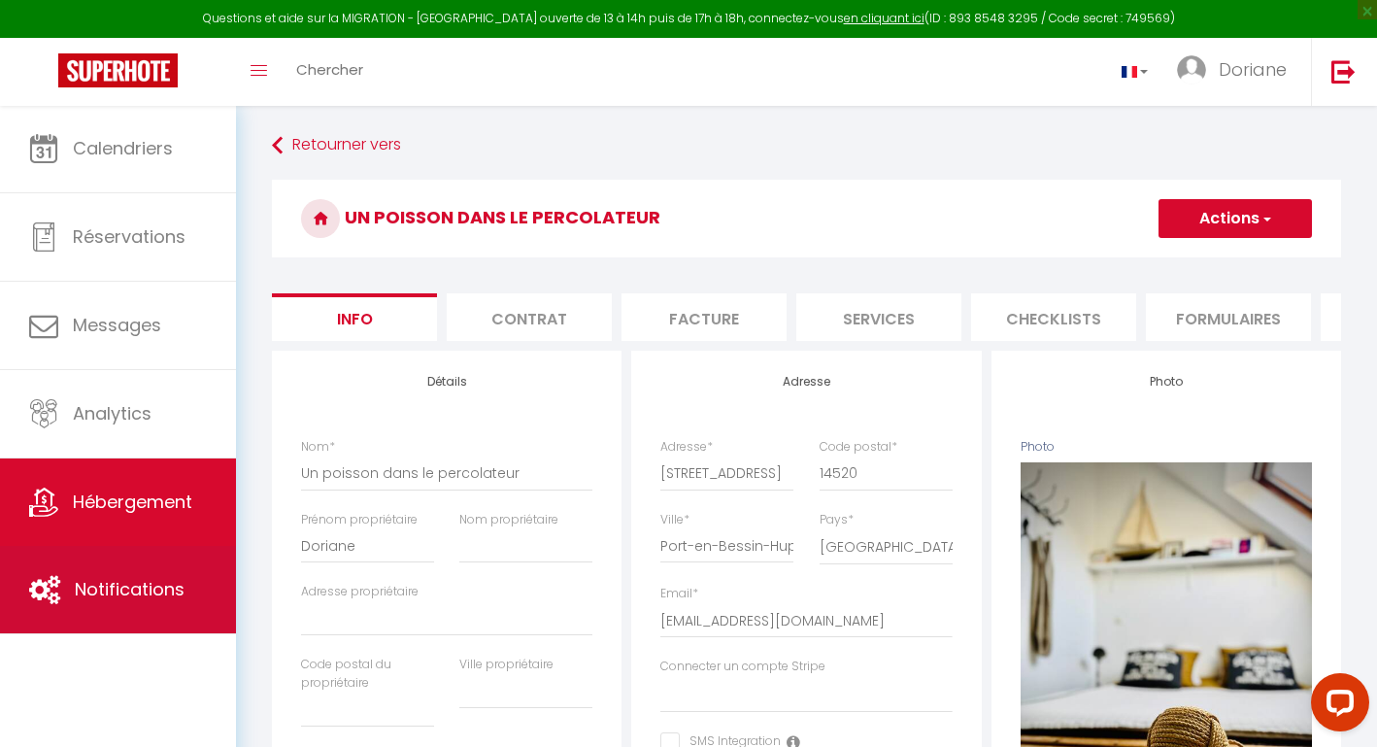
click at [77, 586] on span "Notifications" at bounding box center [130, 589] width 110 height 24
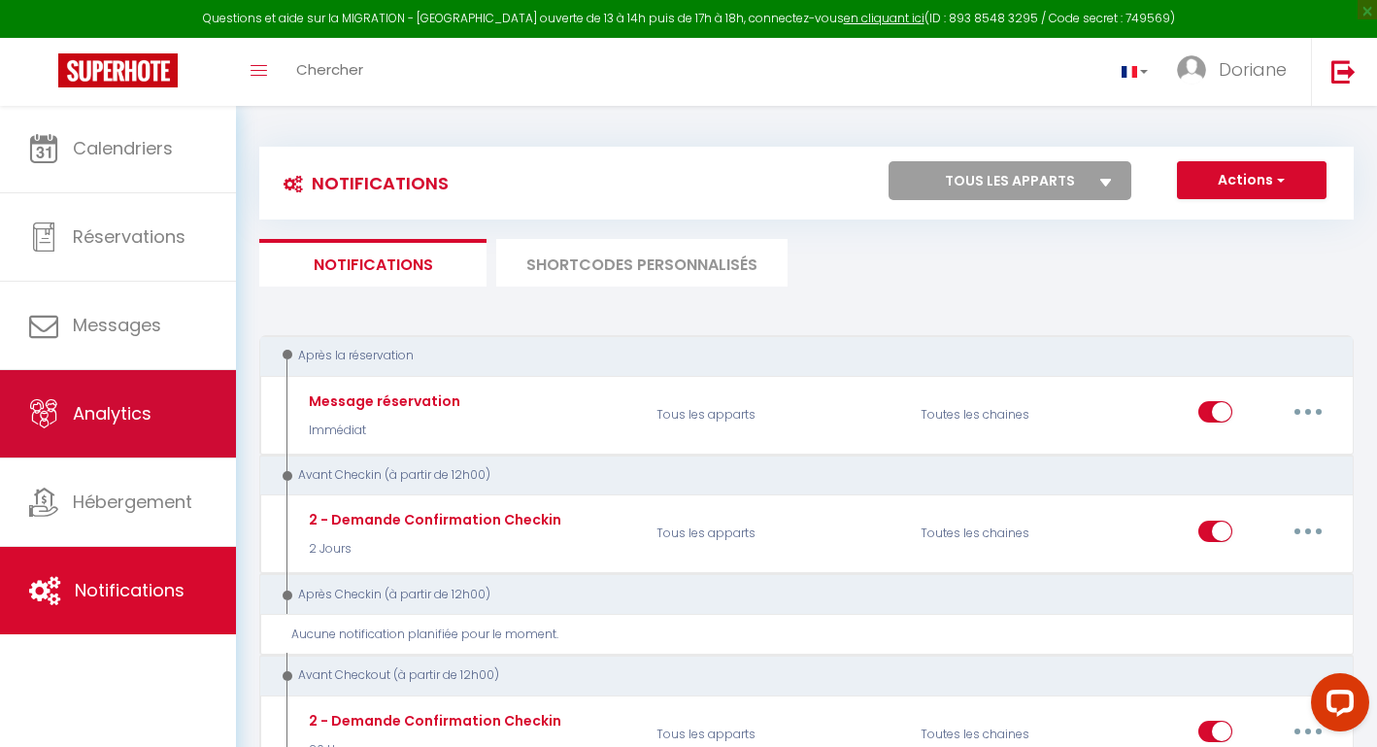
click at [110, 420] on span "Analytics" at bounding box center [112, 413] width 79 height 24
select select "2025"
select select "8"
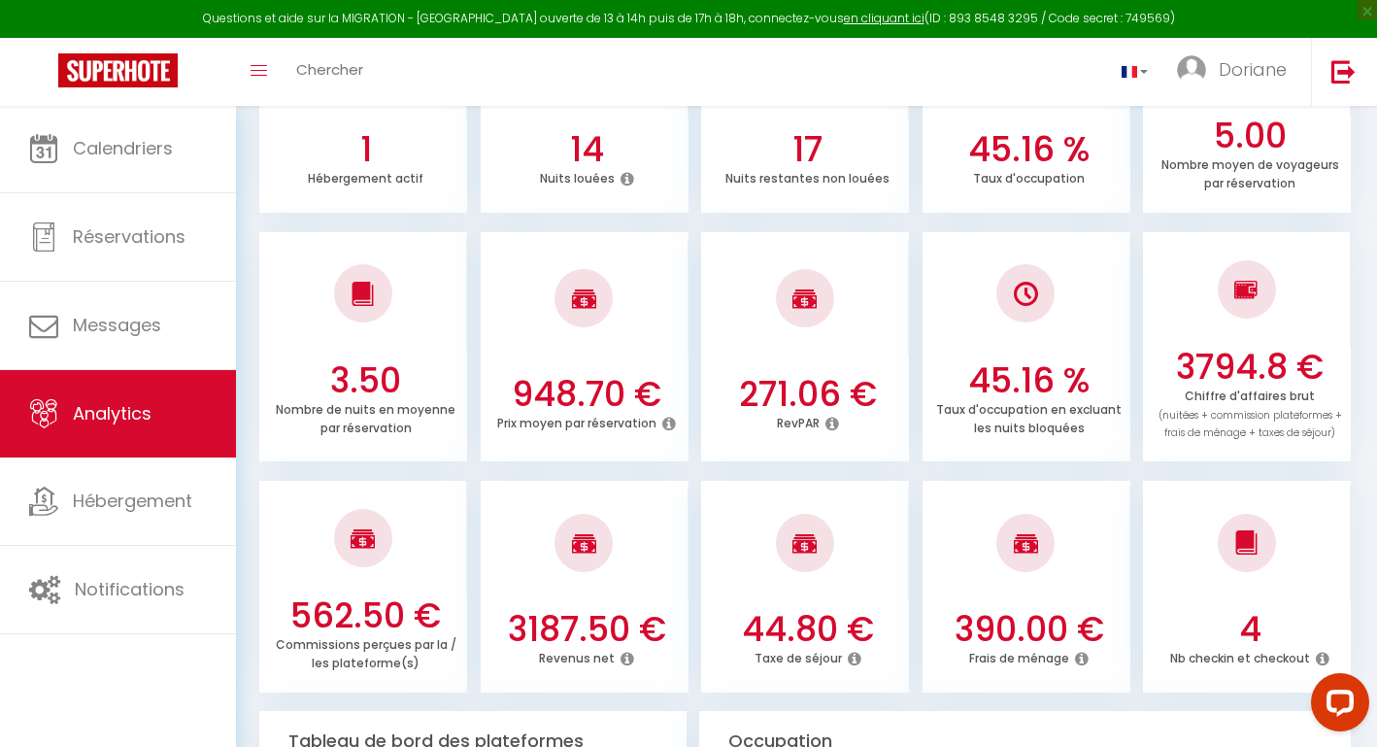
scroll to position [419, 0]
